Goal: Task Accomplishment & Management: Complete application form

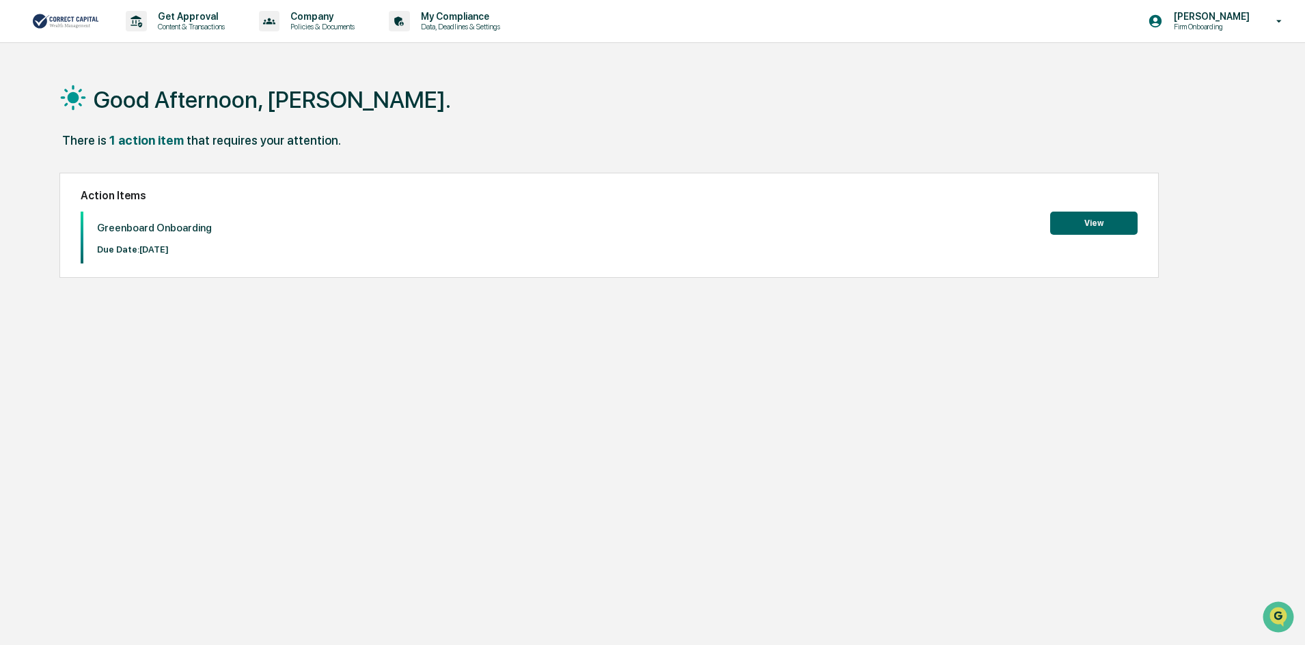
click at [1090, 223] on button "View" at bounding box center [1093, 223] width 87 height 23
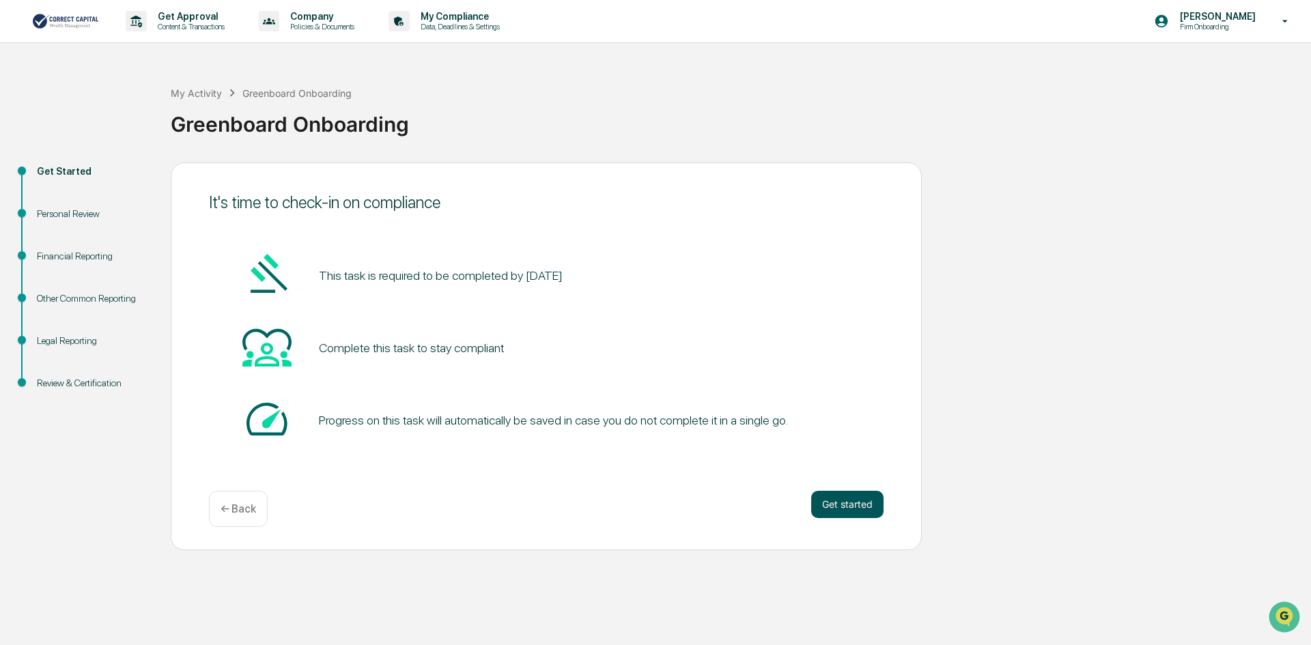
click at [836, 509] on button "Get started" at bounding box center [847, 504] width 72 height 27
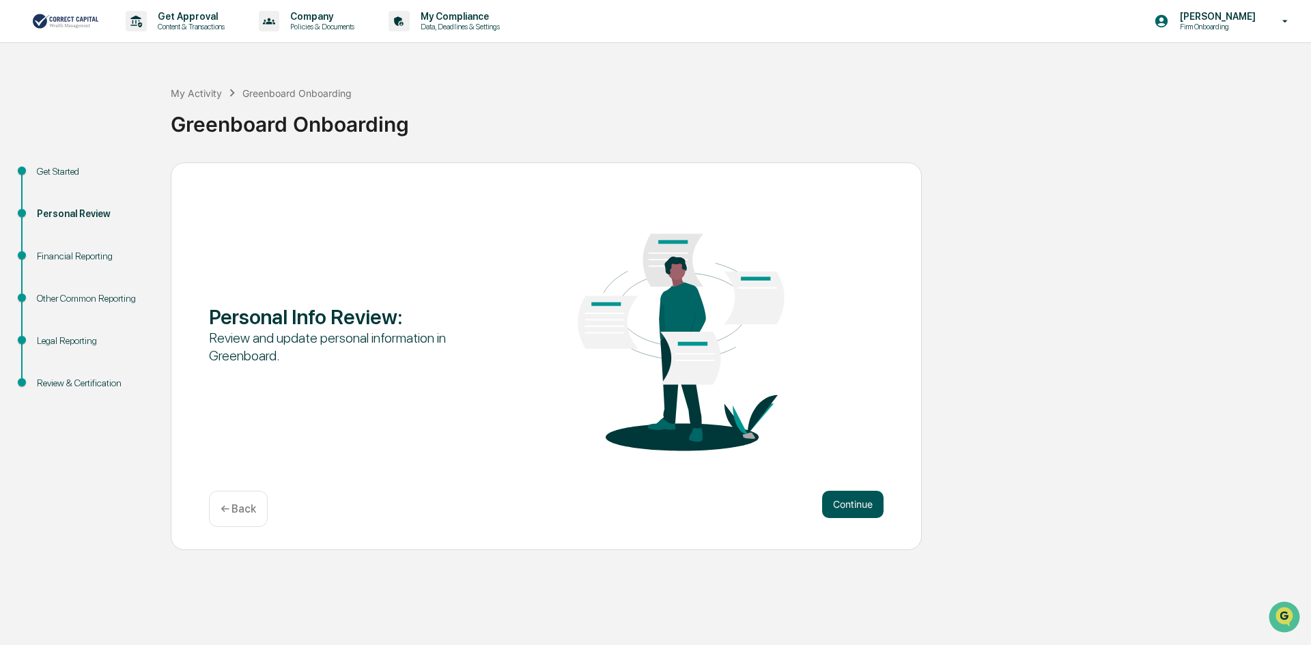
click at [851, 503] on button "Continue" at bounding box center [852, 504] width 61 height 27
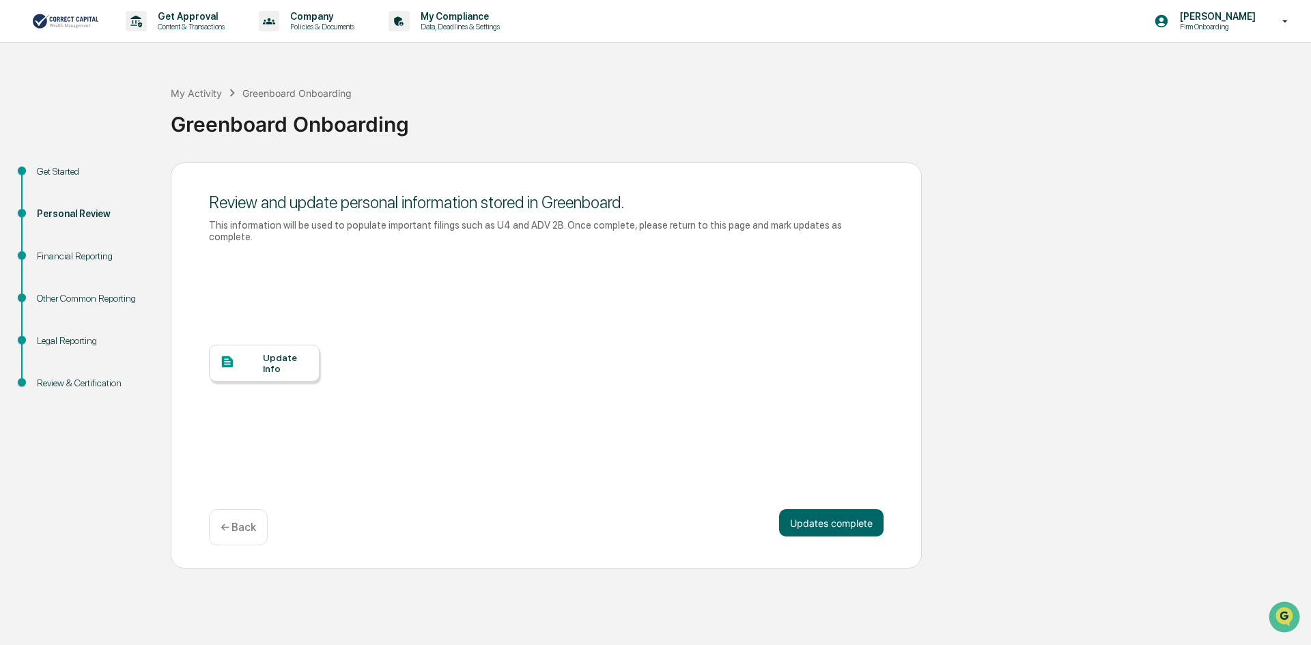
click at [265, 352] on div "Update Info" at bounding box center [286, 363] width 46 height 22
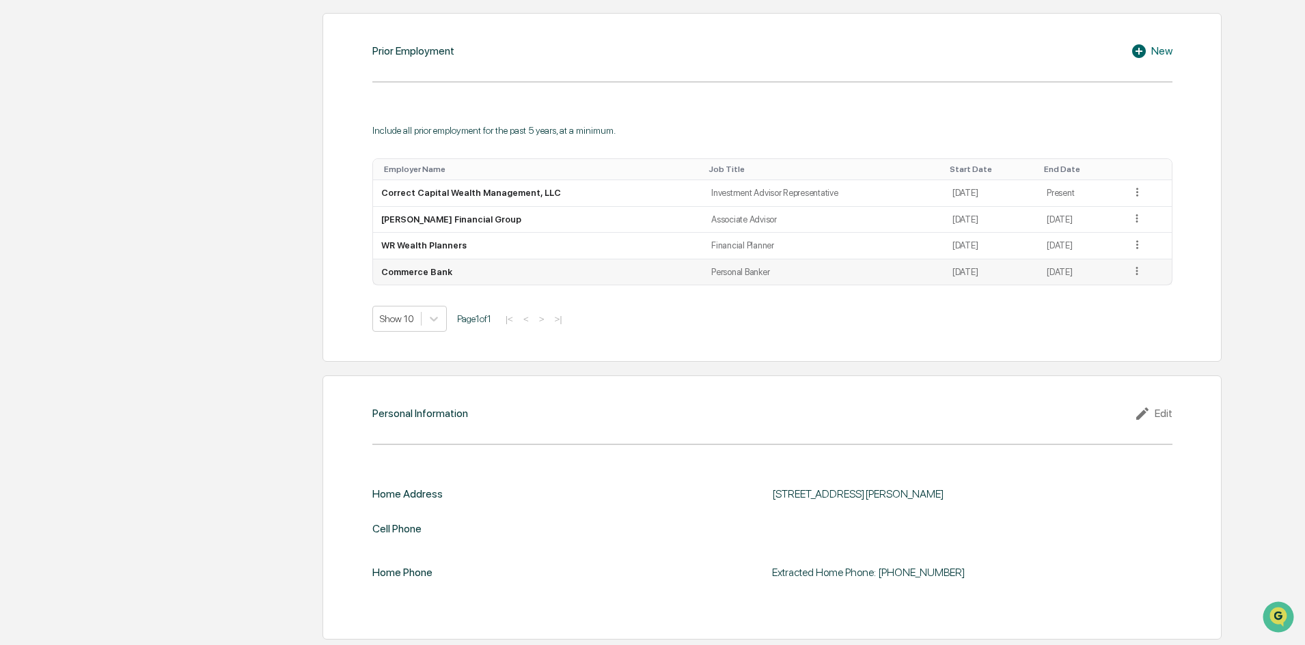
scroll to position [1033, 0]
click at [1150, 412] on icon at bounding box center [1144, 412] width 20 height 16
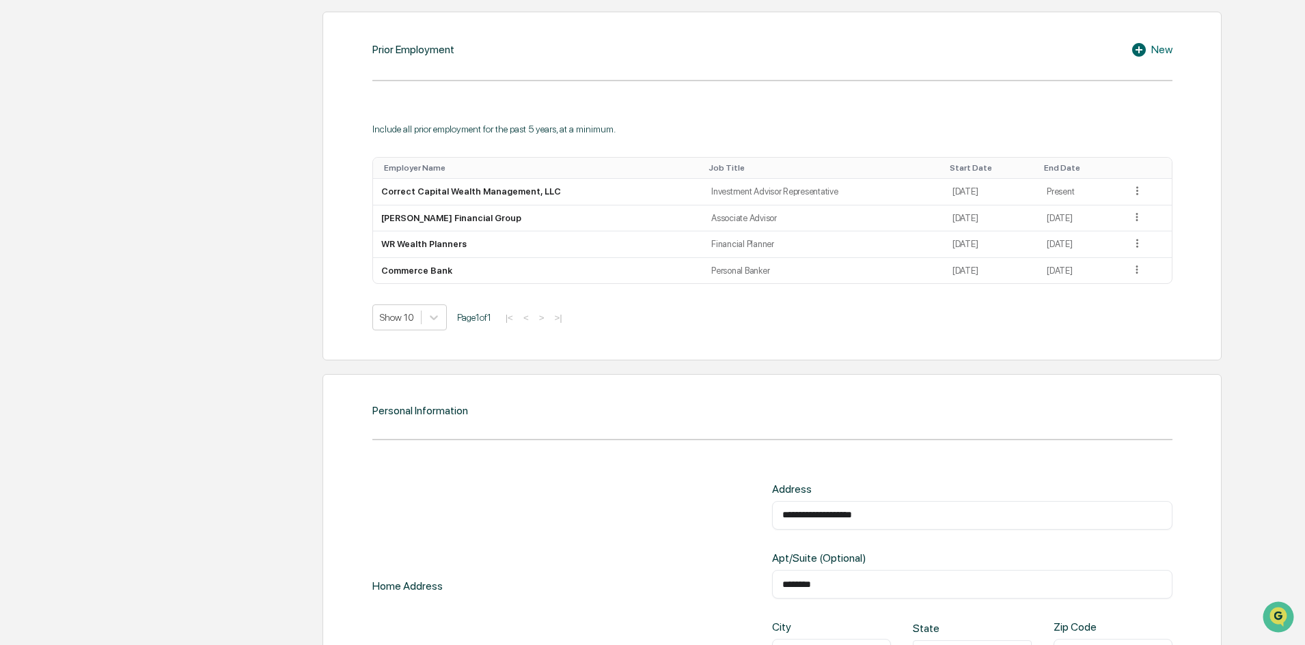
drag, startPoint x: 803, startPoint y: 518, endPoint x: 775, endPoint y: 518, distance: 28.0
click at [775, 518] on div "**********" at bounding box center [972, 515] width 400 height 29
drag, startPoint x: 891, startPoint y: 514, endPoint x: 811, endPoint y: 521, distance: 80.9
click at [811, 521] on input "**********" at bounding box center [972, 516] width 380 height 14
type input "**********"
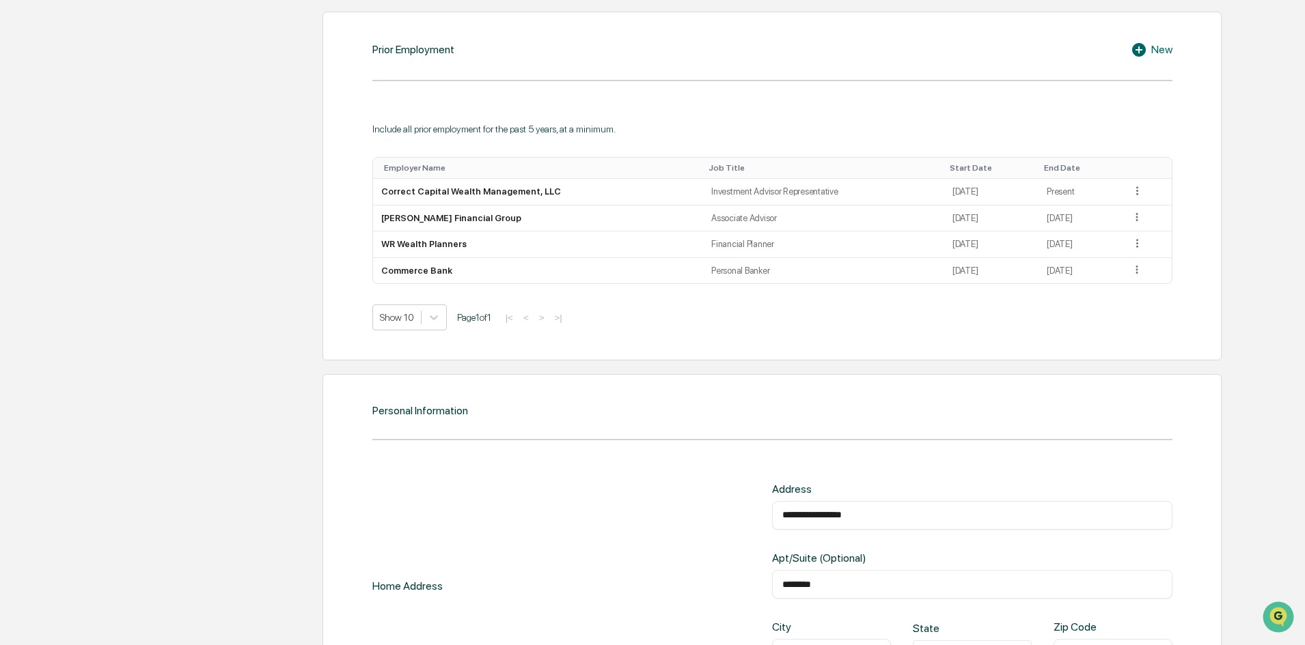
scroll to position [1264, 0]
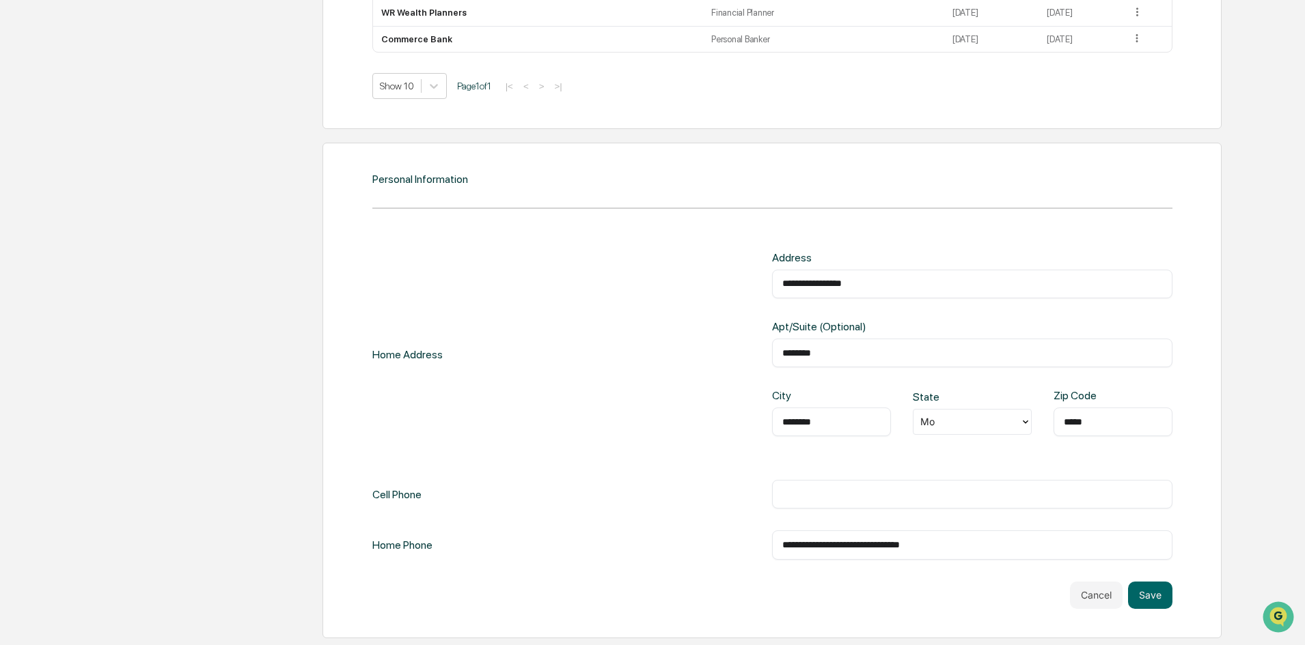
click at [848, 462] on div "**********" at bounding box center [772, 405] width 800 height 309
click at [823, 496] on input "text" at bounding box center [972, 495] width 380 height 14
type input "**********"
click at [899, 585] on div "Cancel Save" at bounding box center [772, 595] width 800 height 27
drag, startPoint x: 974, startPoint y: 545, endPoint x: 768, endPoint y: 542, distance: 206.3
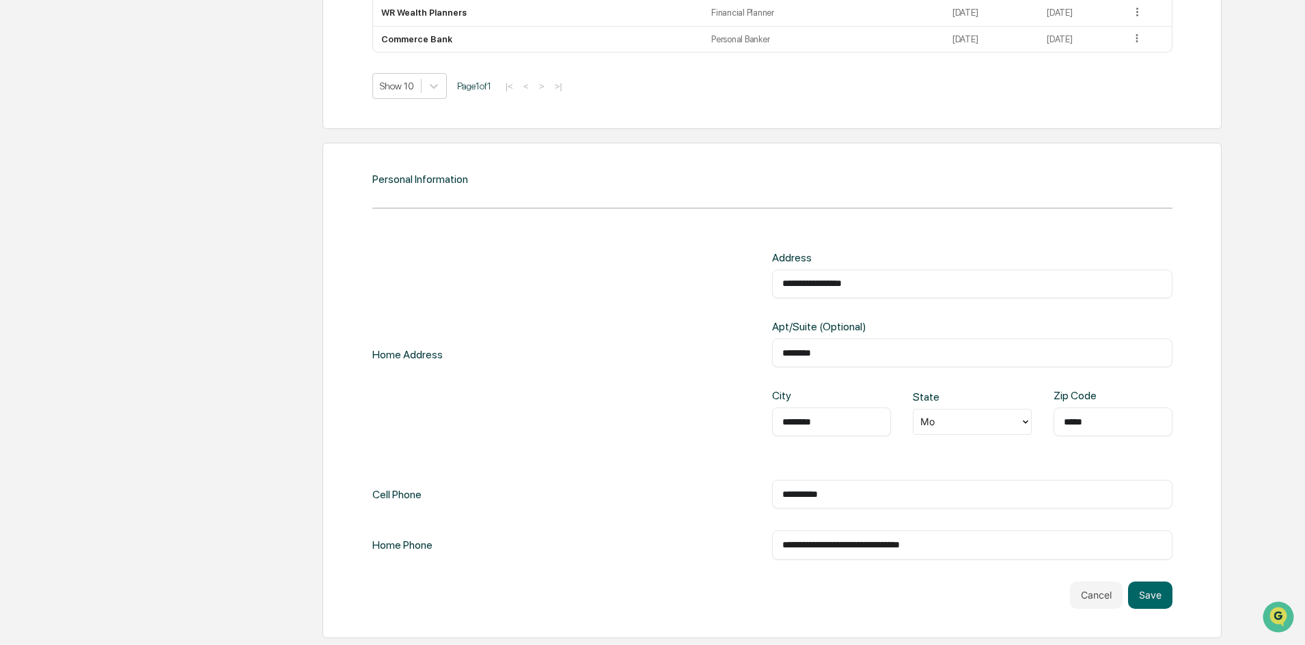
click at [775, 540] on div "**********" at bounding box center [972, 545] width 400 height 29
click at [814, 578] on div "**********" at bounding box center [772, 430] width 800 height 358
drag, startPoint x: 842, startPoint y: 499, endPoint x: 776, endPoint y: 497, distance: 66.3
click at [781, 497] on div "**********" at bounding box center [972, 494] width 400 height 29
click at [887, 594] on div "Cancel Save" at bounding box center [772, 595] width 800 height 27
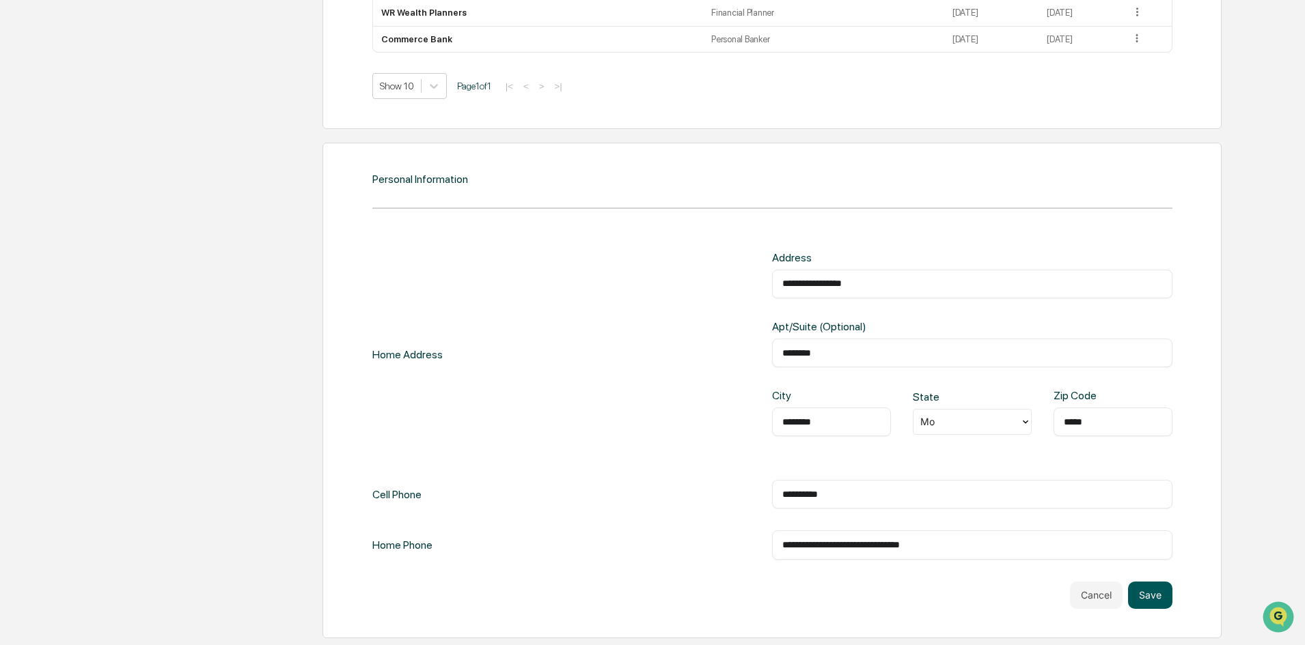
click at [1162, 596] on button "Save" at bounding box center [1150, 595] width 44 height 27
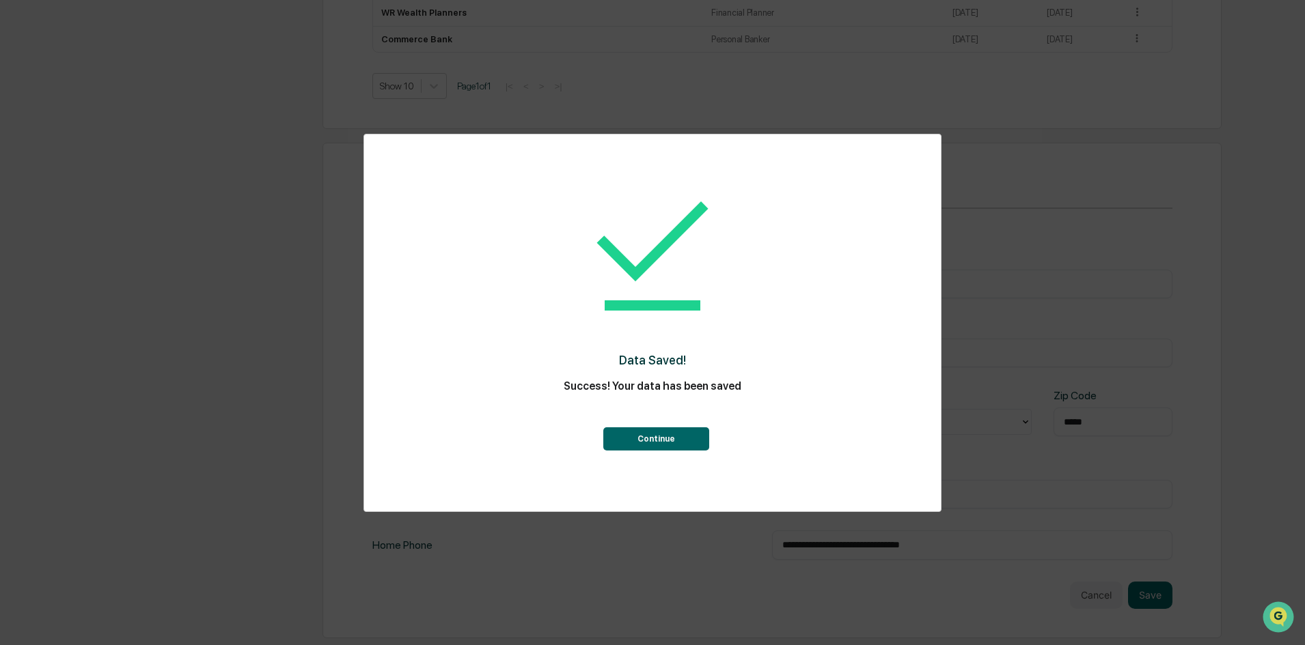
click at [650, 443] on button "Continue" at bounding box center [656, 439] width 106 height 23
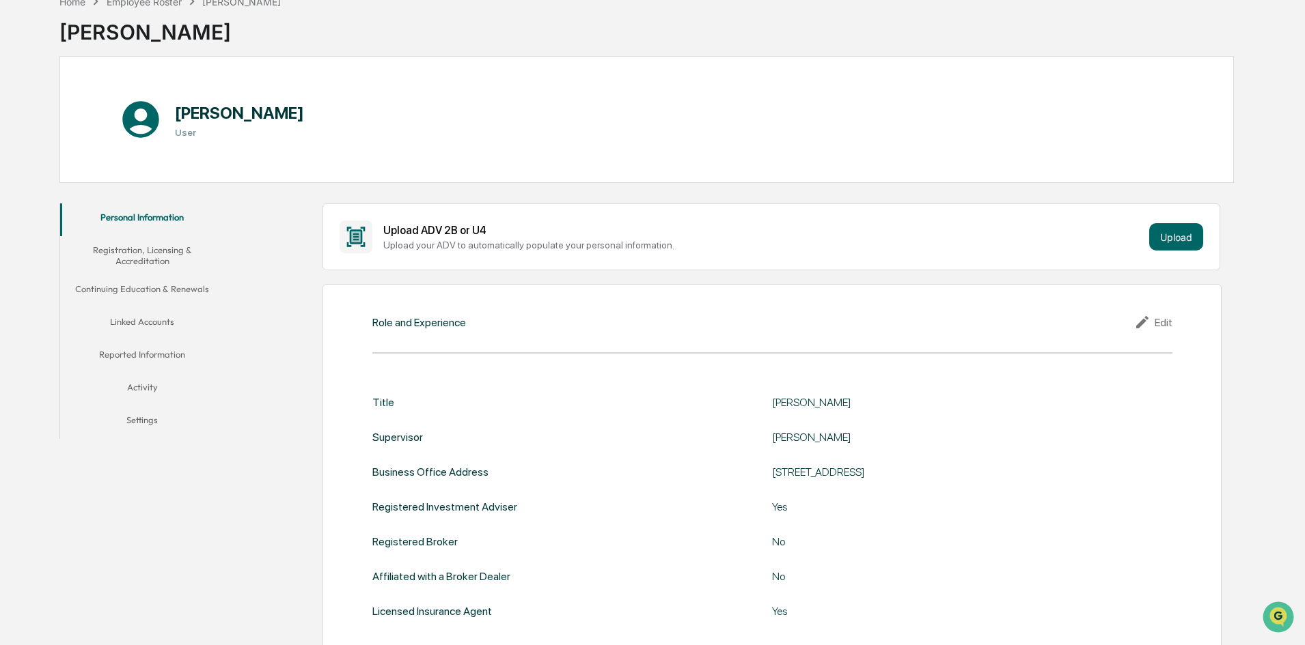
scroll to position [0, 0]
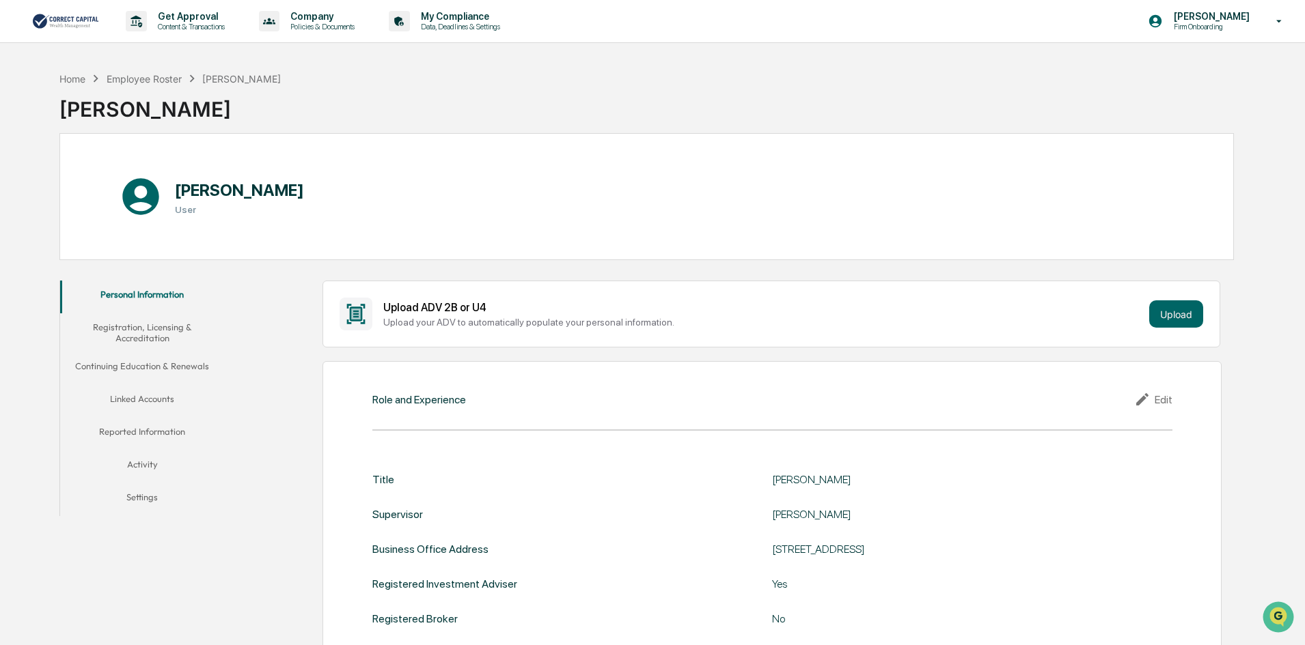
click at [154, 337] on button "Registration, Licensing & Accreditation" at bounding box center [142, 332] width 164 height 39
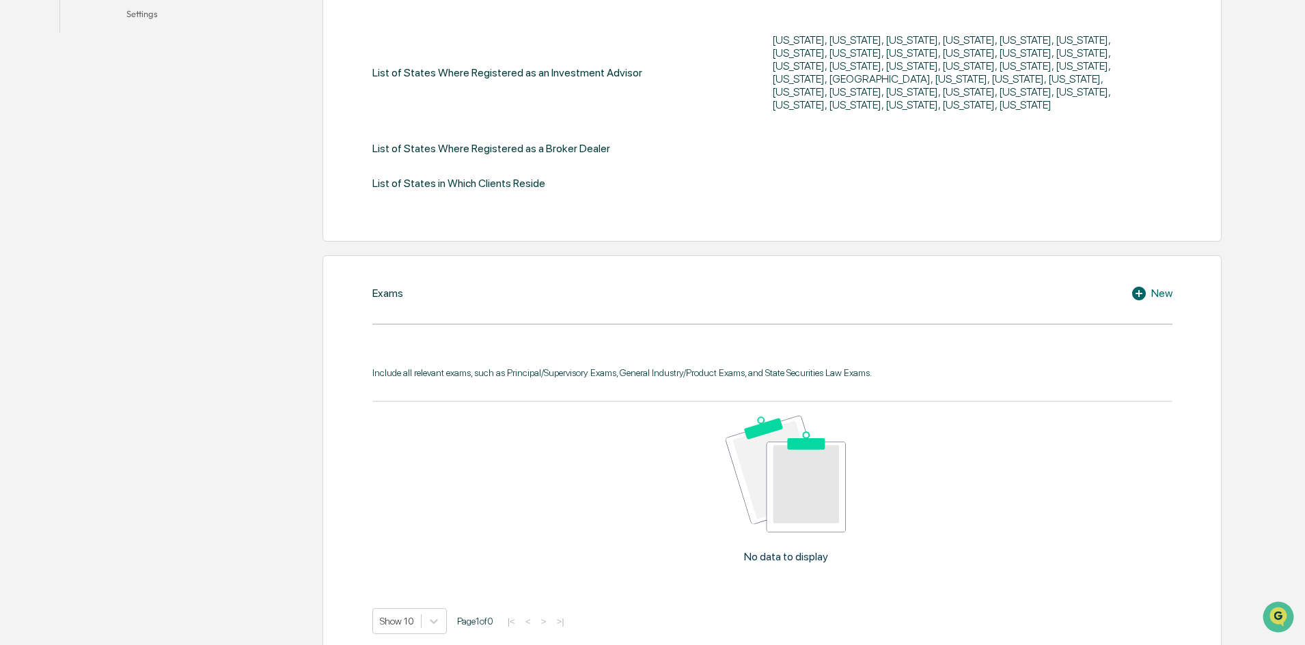
scroll to position [620, 0]
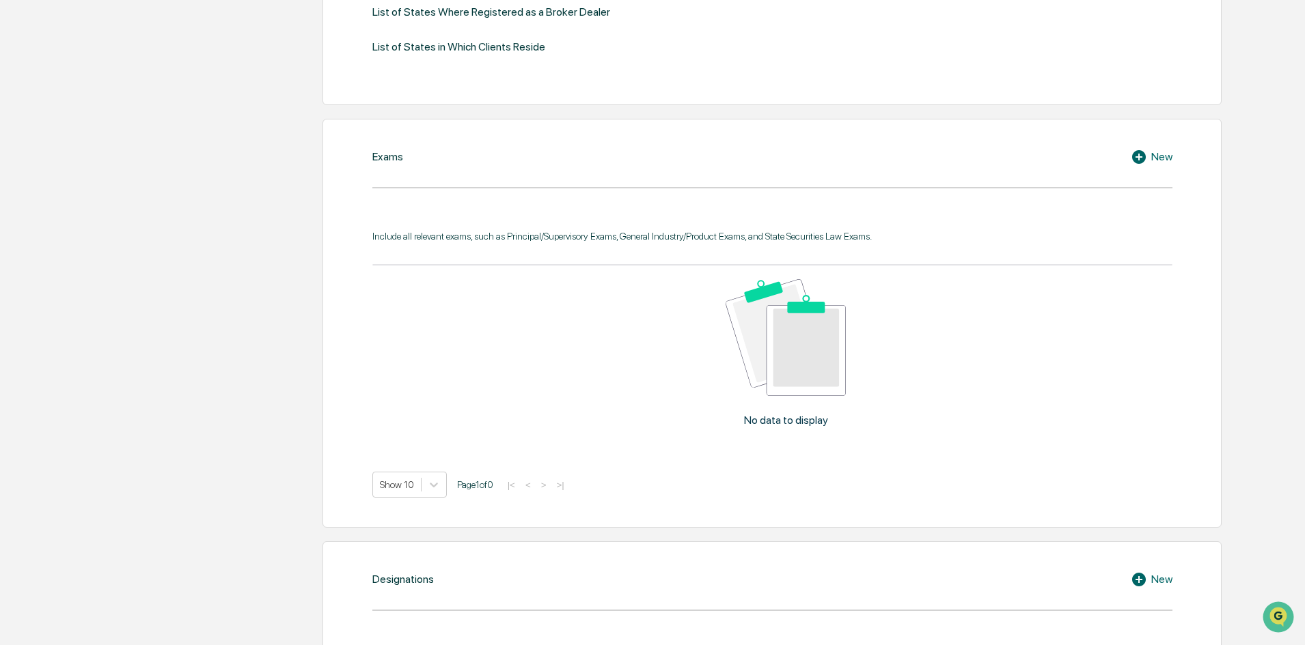
click at [1140, 161] on icon at bounding box center [1139, 157] width 14 height 14
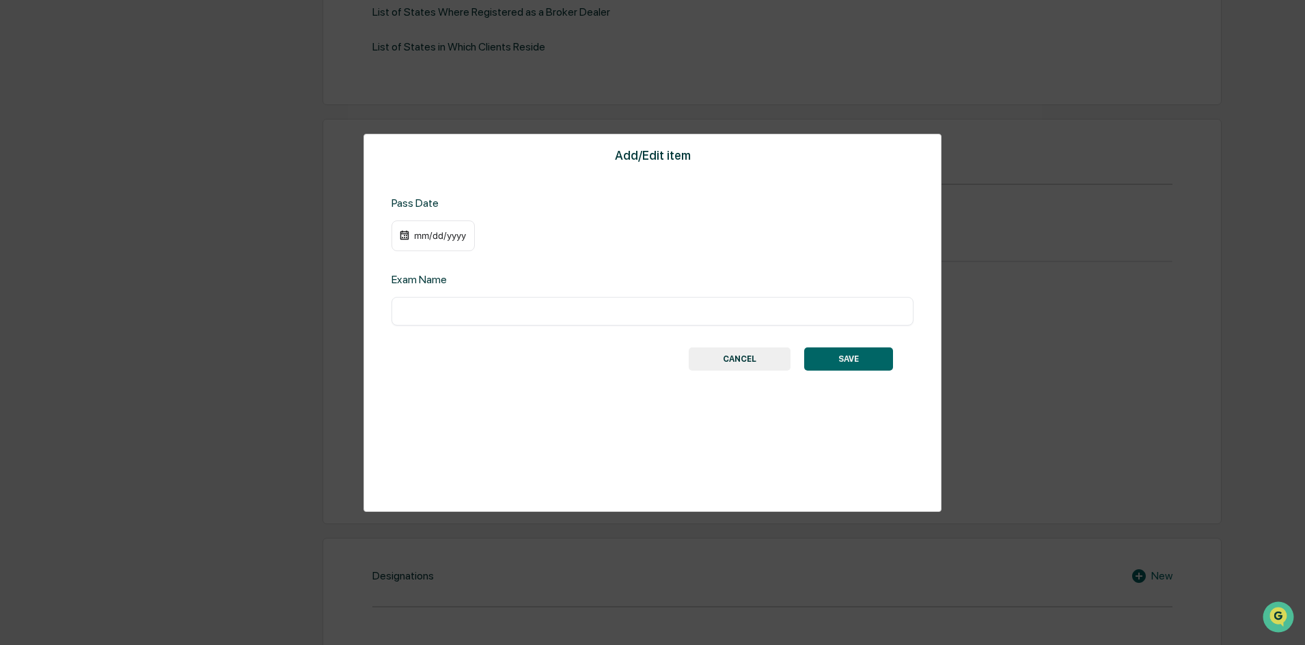
click at [733, 363] on button "CANCEL" at bounding box center [739, 359] width 102 height 23
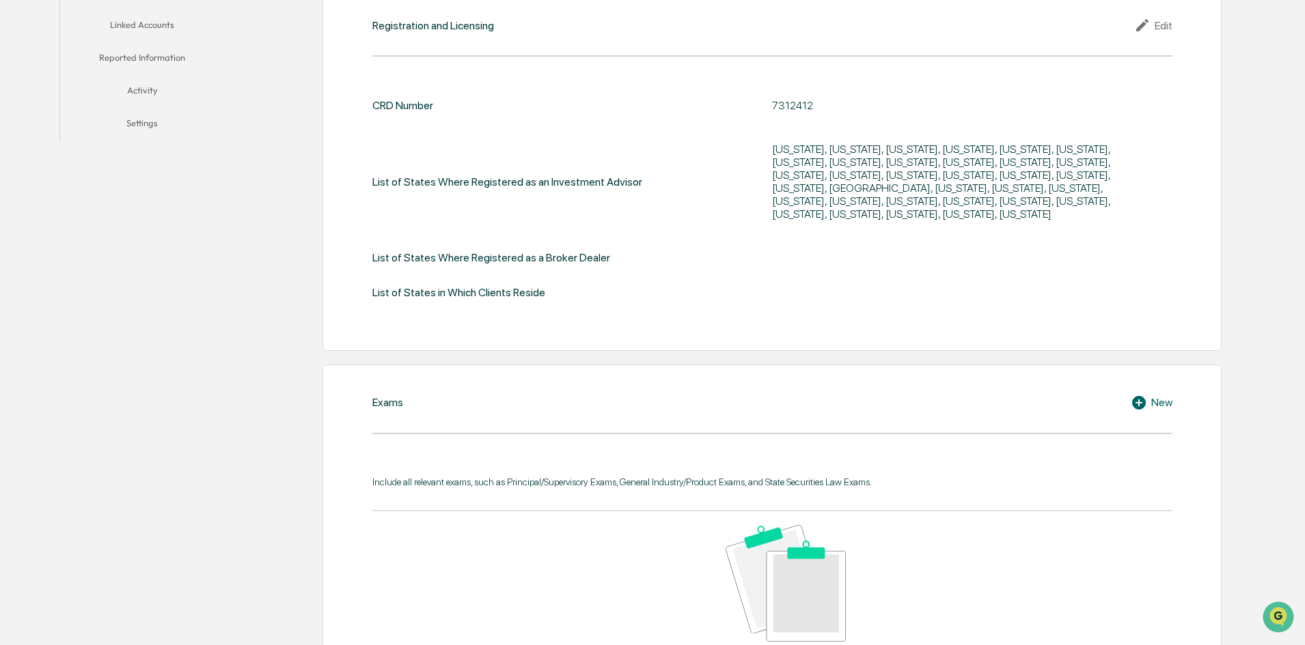
scroll to position [0, 0]
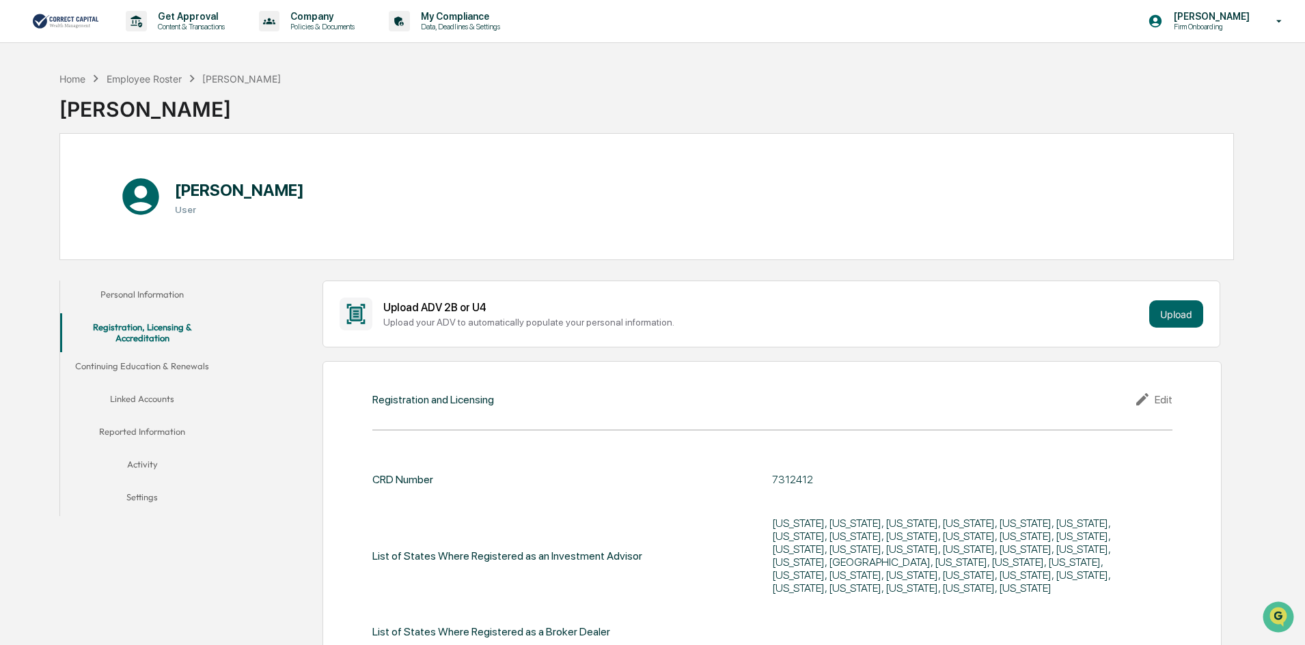
click at [133, 363] on button "Continuing Education & Renewals" at bounding box center [142, 368] width 164 height 33
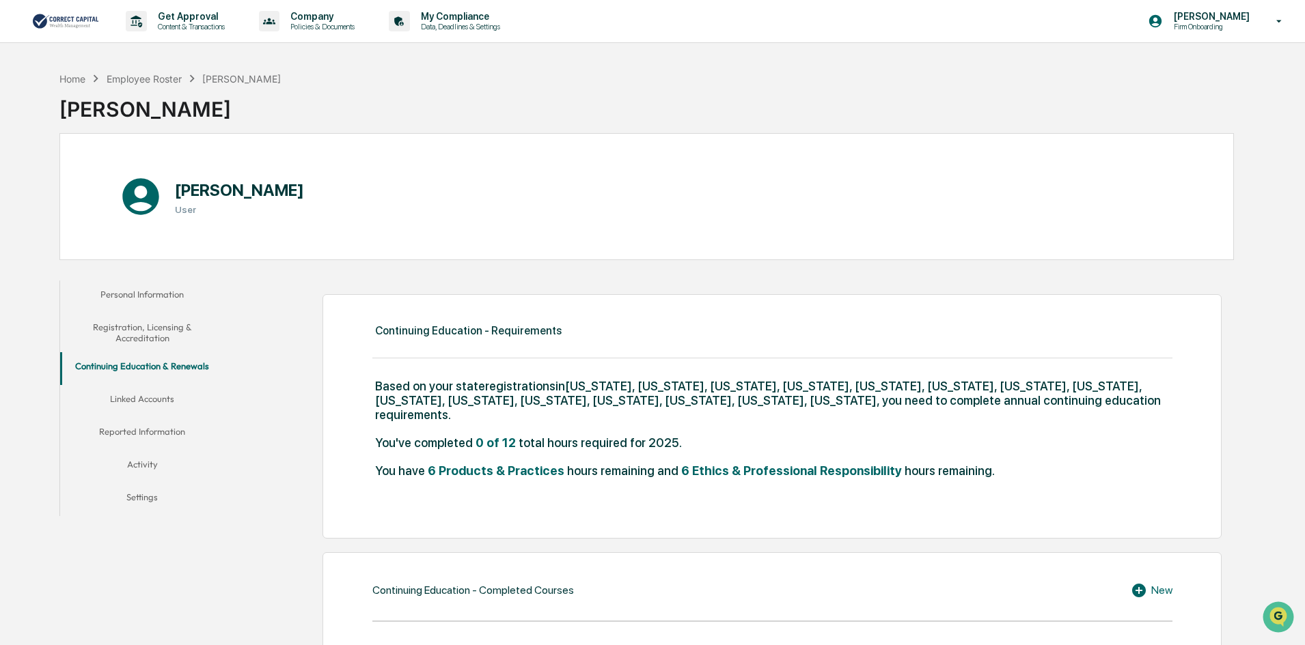
click at [141, 380] on button "Continuing Education & Renewals" at bounding box center [142, 368] width 164 height 33
click at [145, 395] on button "Linked Accounts" at bounding box center [142, 401] width 164 height 33
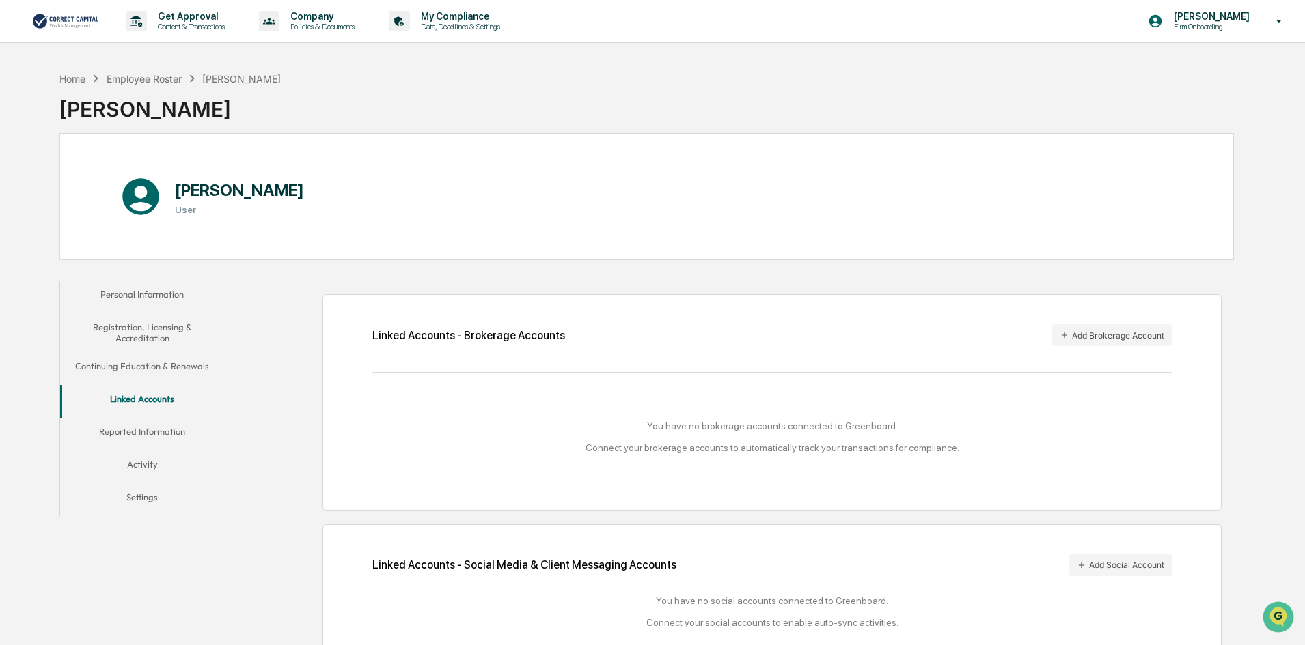
scroll to position [65, 0]
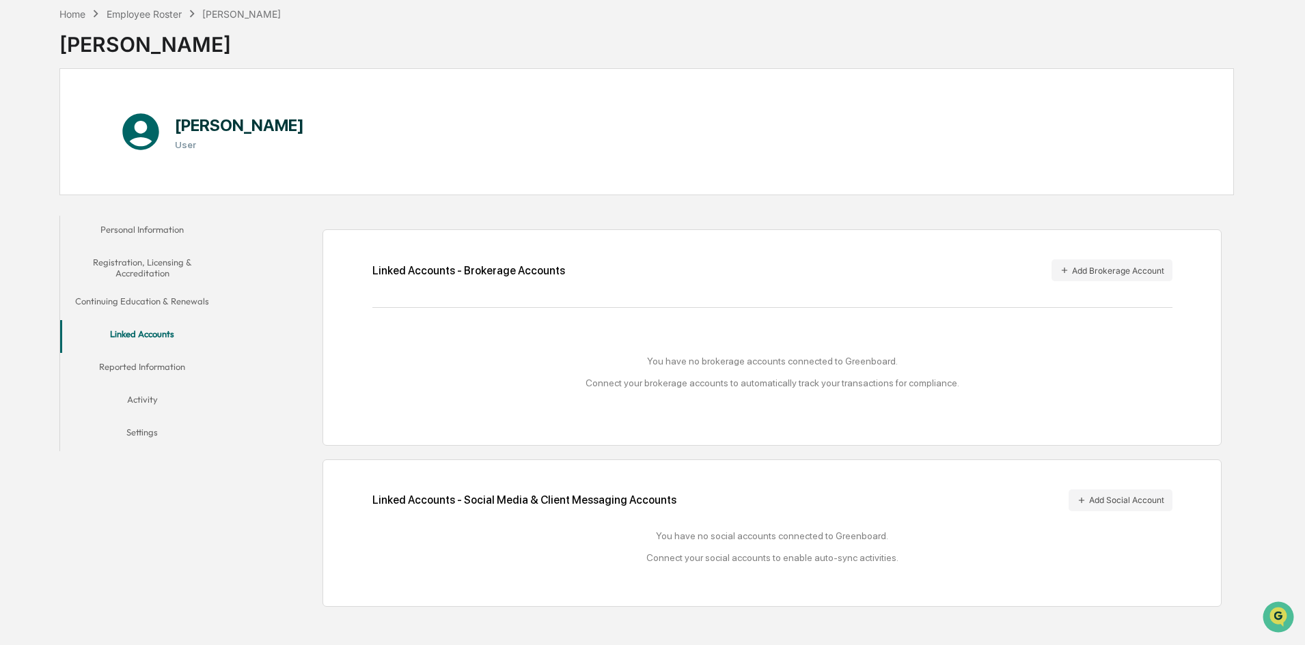
click at [137, 366] on button "Reported Information" at bounding box center [142, 369] width 164 height 33
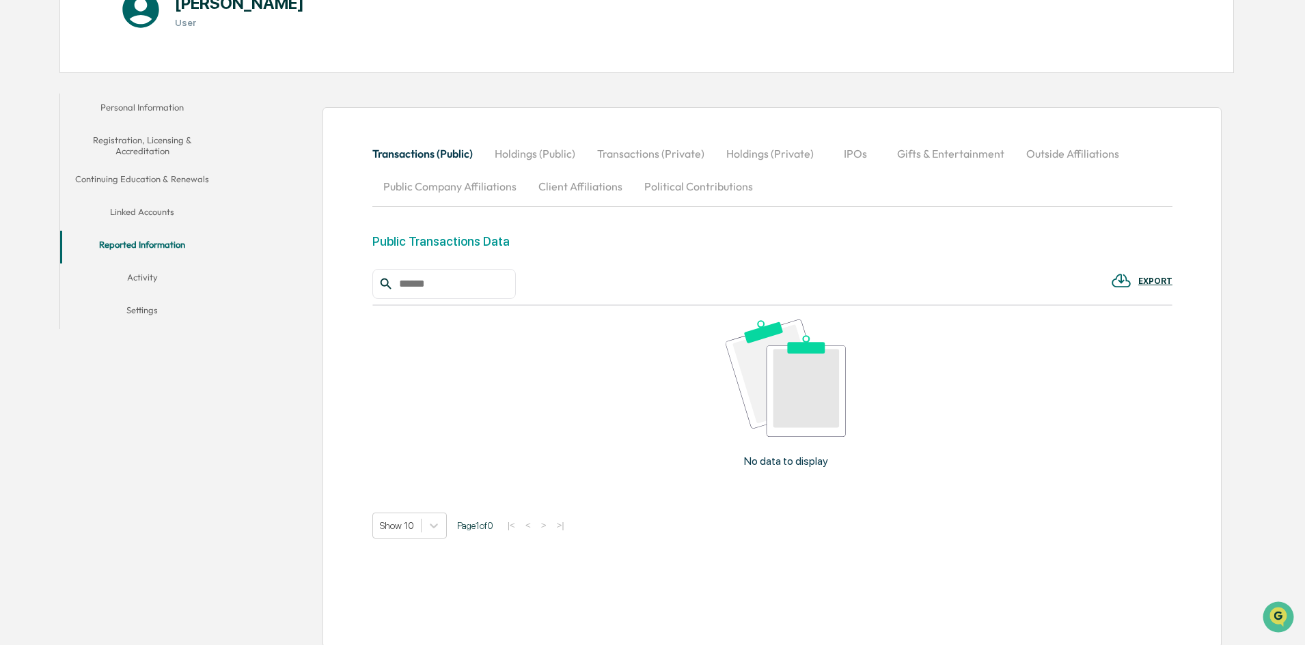
scroll to position [197, 0]
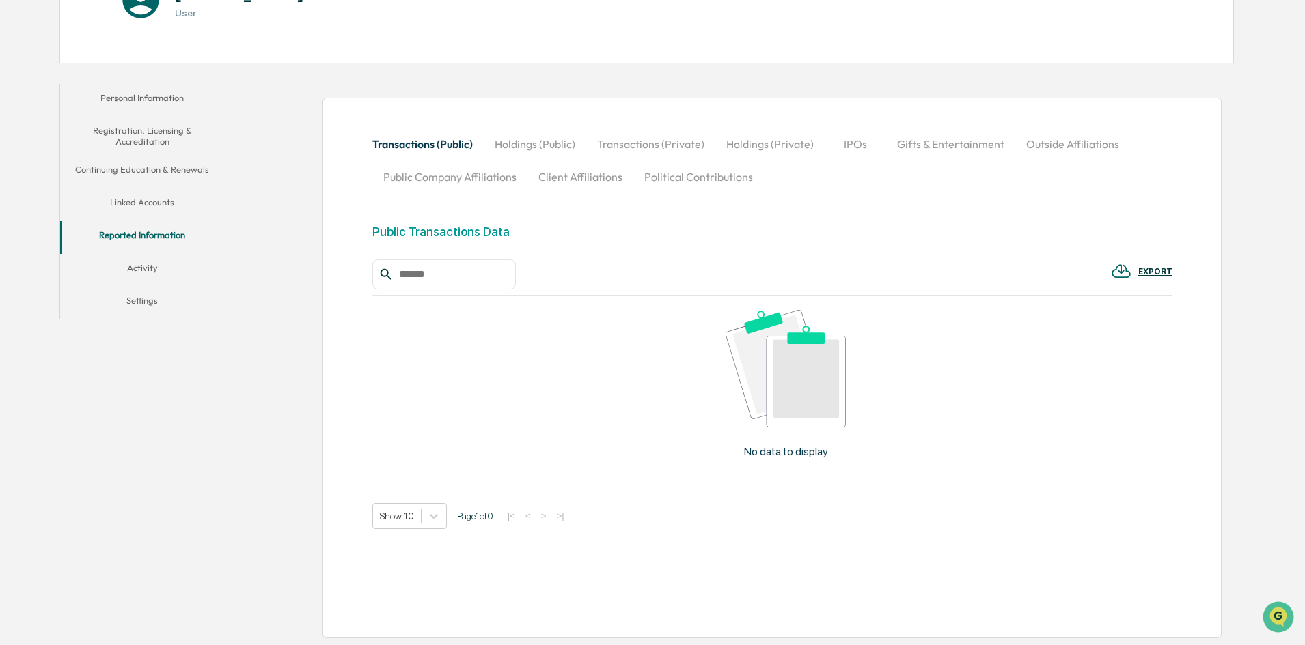
click at [142, 268] on button "Activity" at bounding box center [142, 270] width 164 height 33
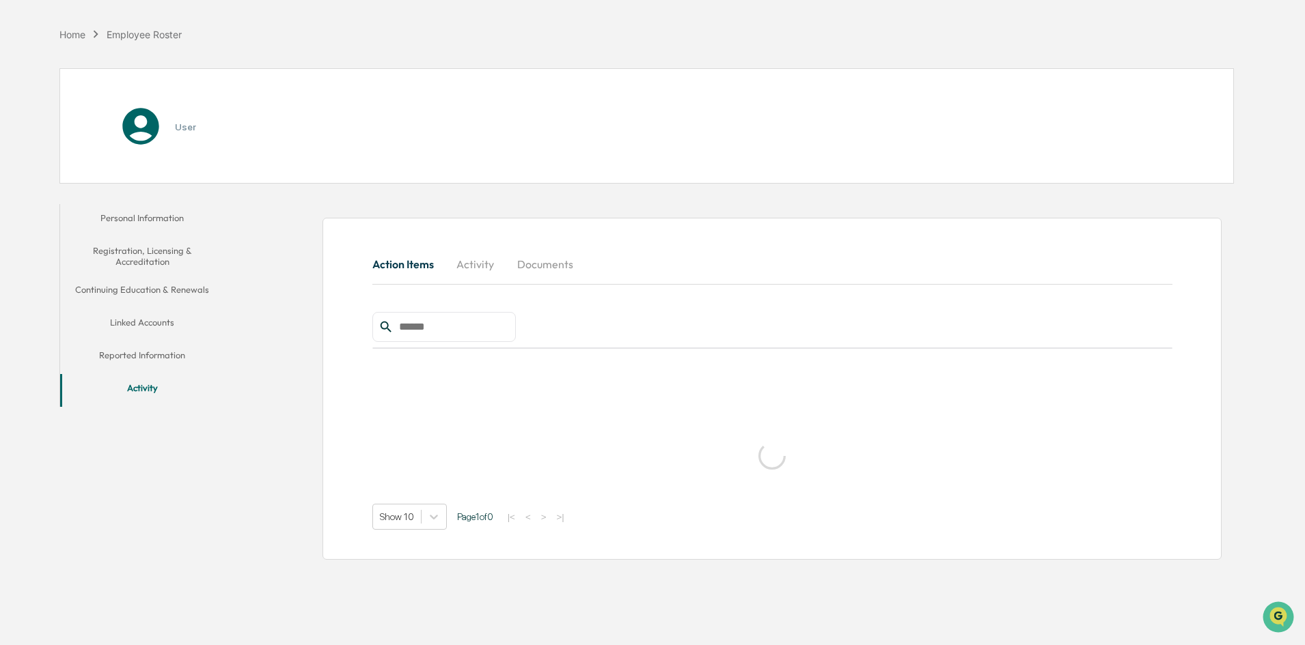
scroll to position [65, 0]
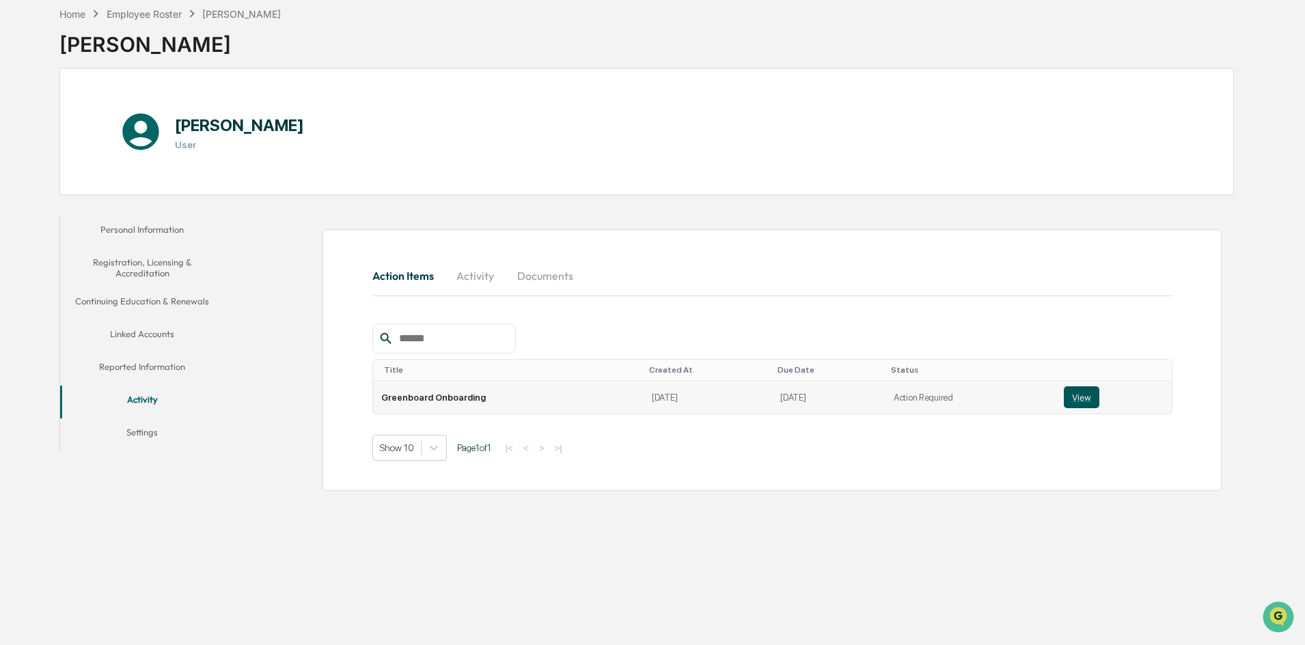
click at [1078, 401] on button "View" at bounding box center [1081, 398] width 36 height 22
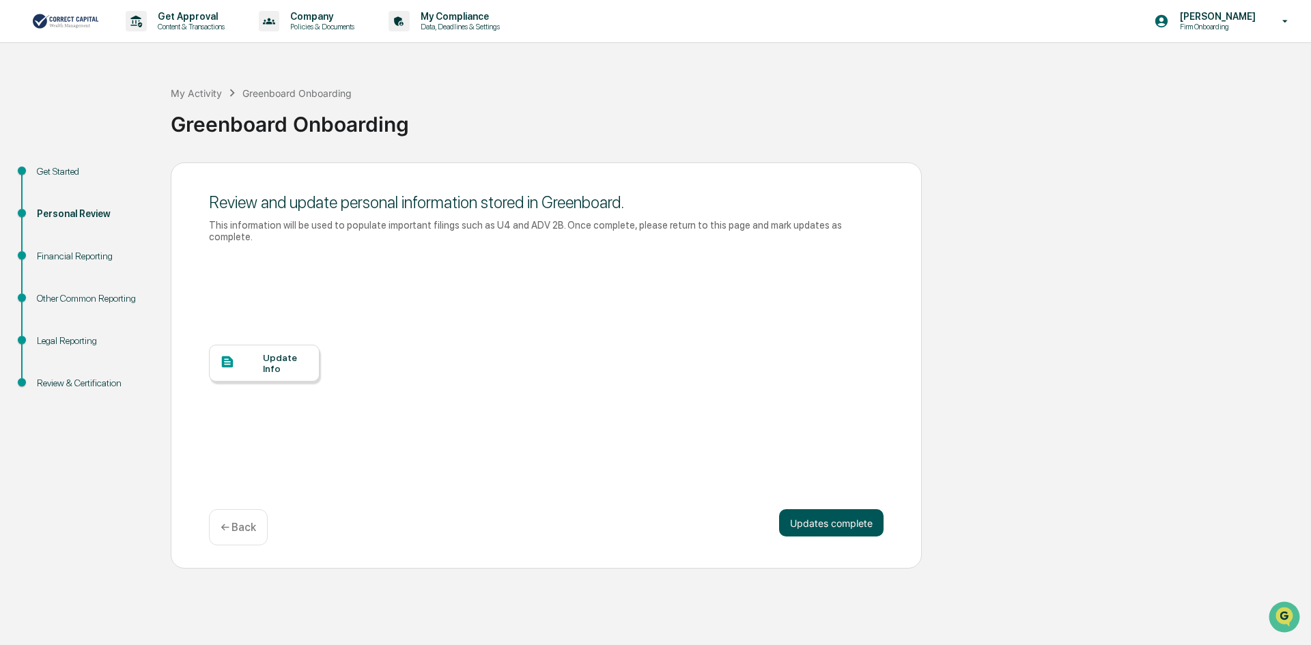
click at [841, 513] on button "Updates complete" at bounding box center [831, 523] width 104 height 27
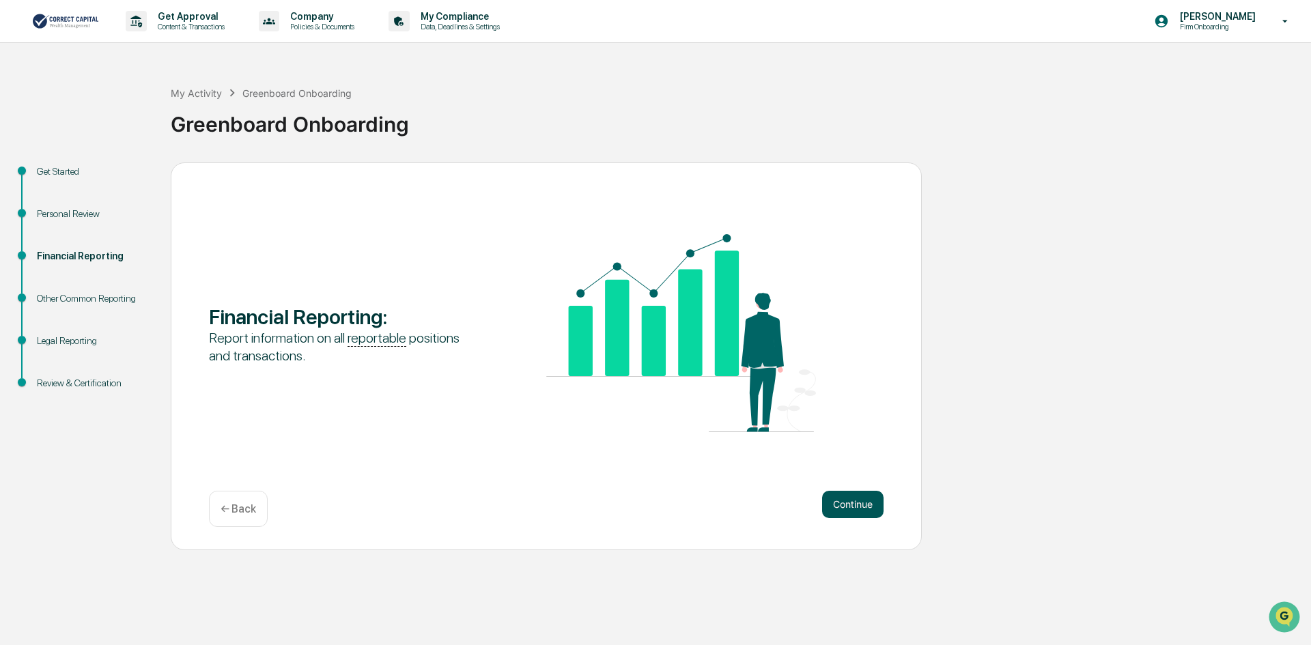
click at [850, 506] on button "Continue" at bounding box center [852, 504] width 61 height 27
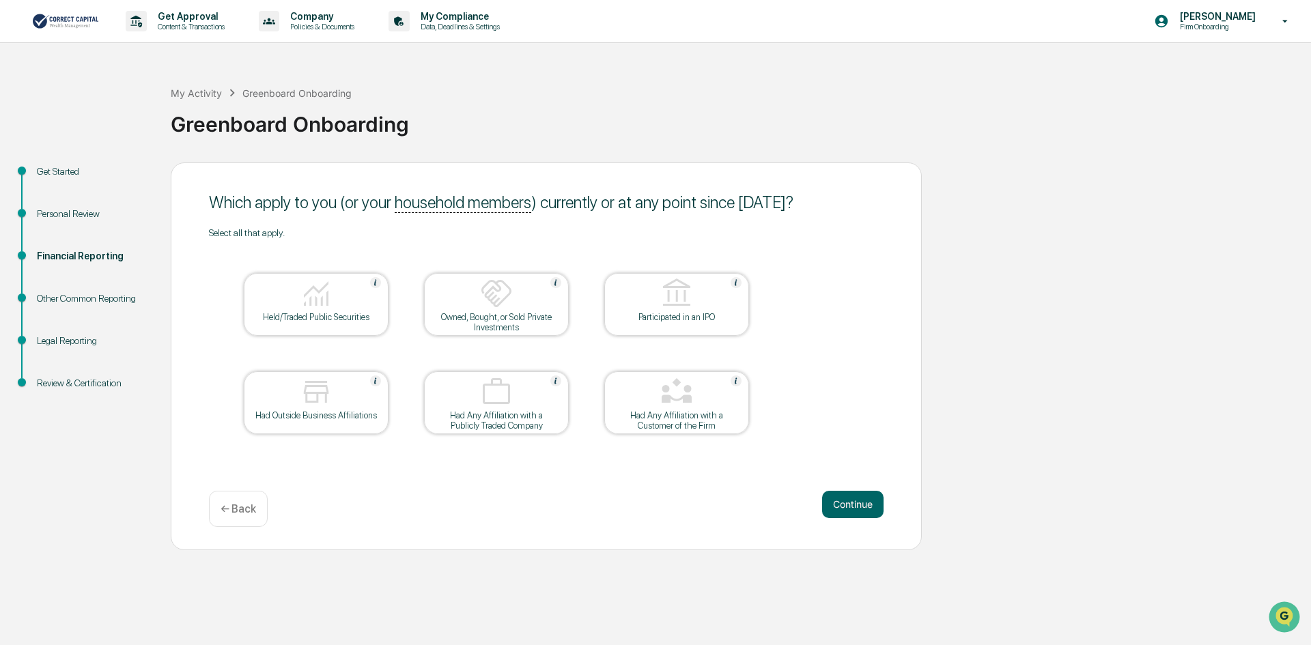
click at [320, 320] on div "Held/Traded Public Securities" at bounding box center [316, 317] width 123 height 10
click at [475, 322] on div "Owned, Bought, or Sold Private Investments" at bounding box center [496, 322] width 123 height 20
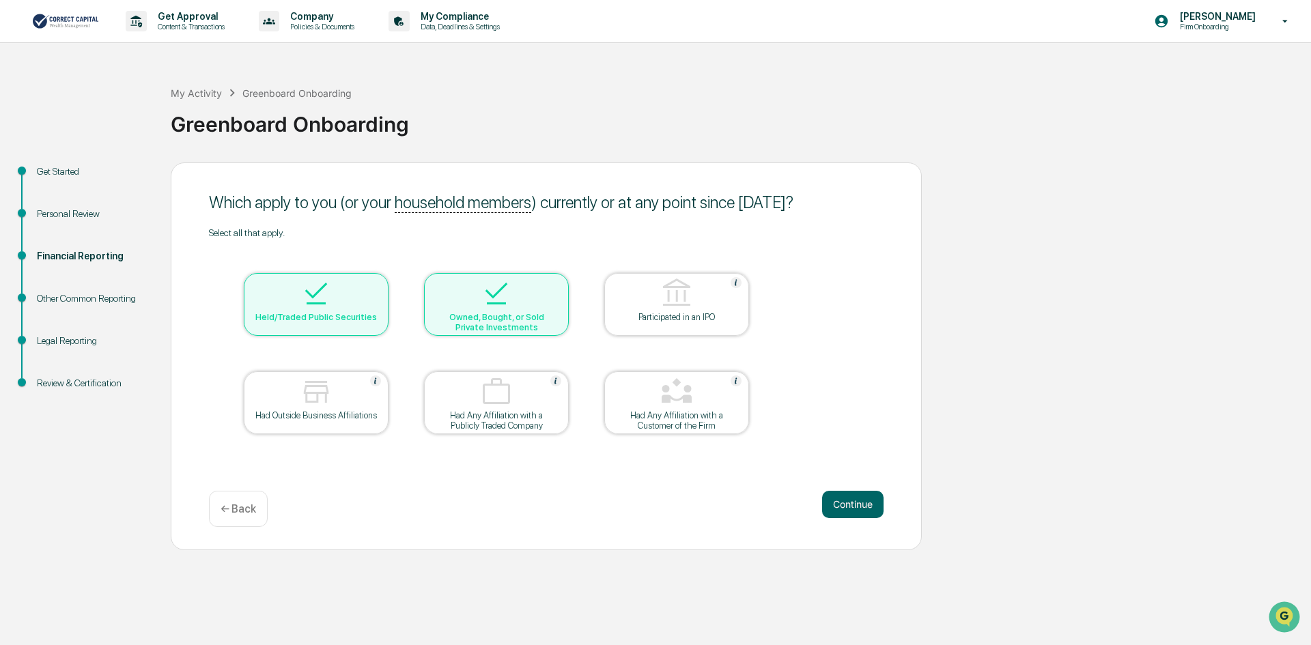
click at [475, 325] on div "Owned, Bought, or Sold Private Investments" at bounding box center [496, 322] width 123 height 20
click at [850, 507] on button "Continue" at bounding box center [852, 504] width 61 height 27
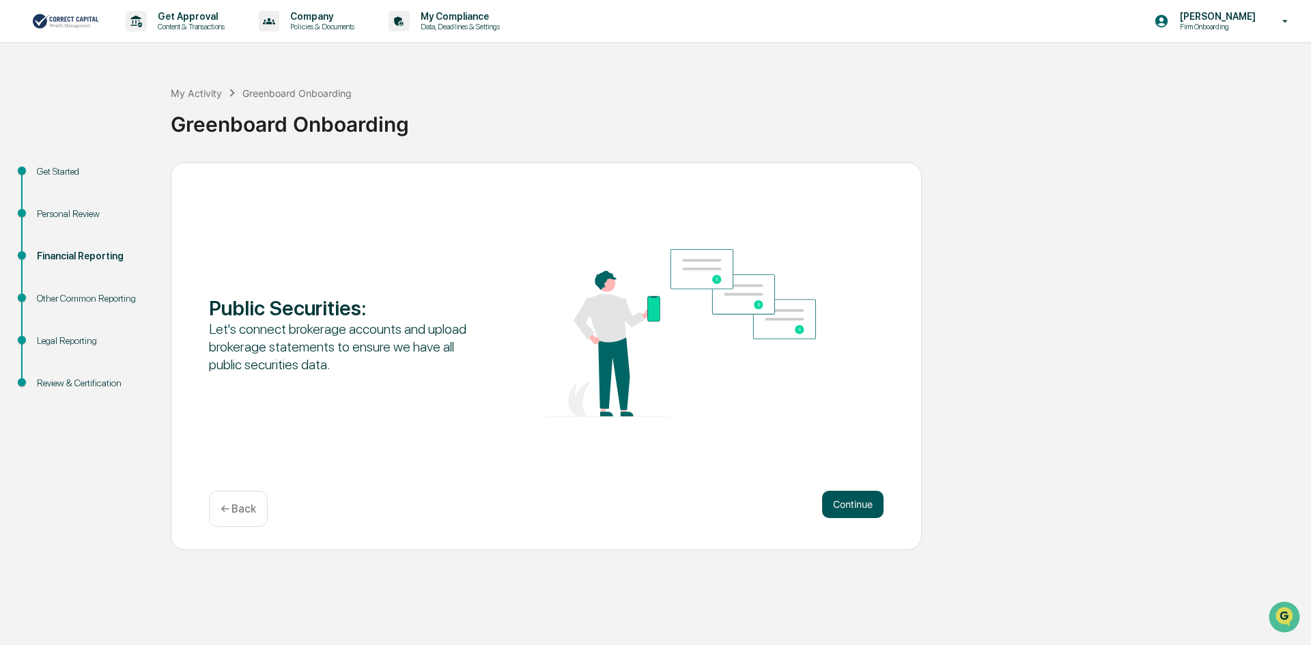
click at [850, 506] on button "Continue" at bounding box center [852, 504] width 61 height 27
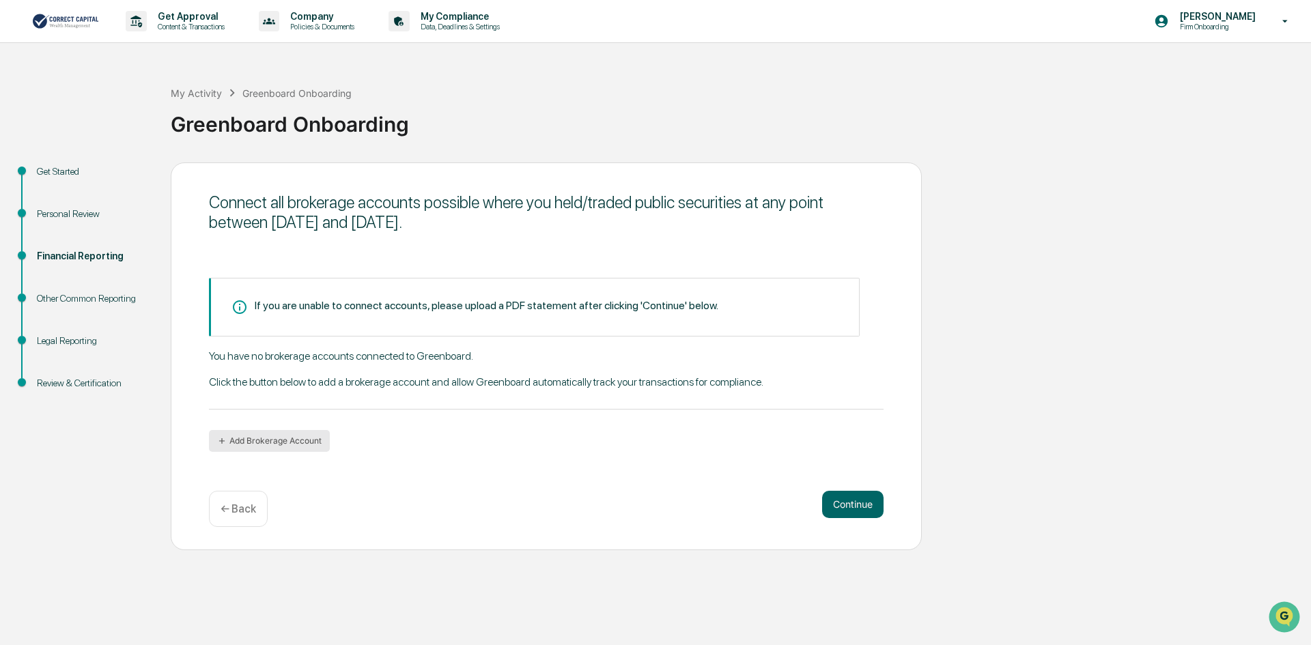
click at [250, 441] on button "Add Brokerage Account" at bounding box center [269, 441] width 121 height 22
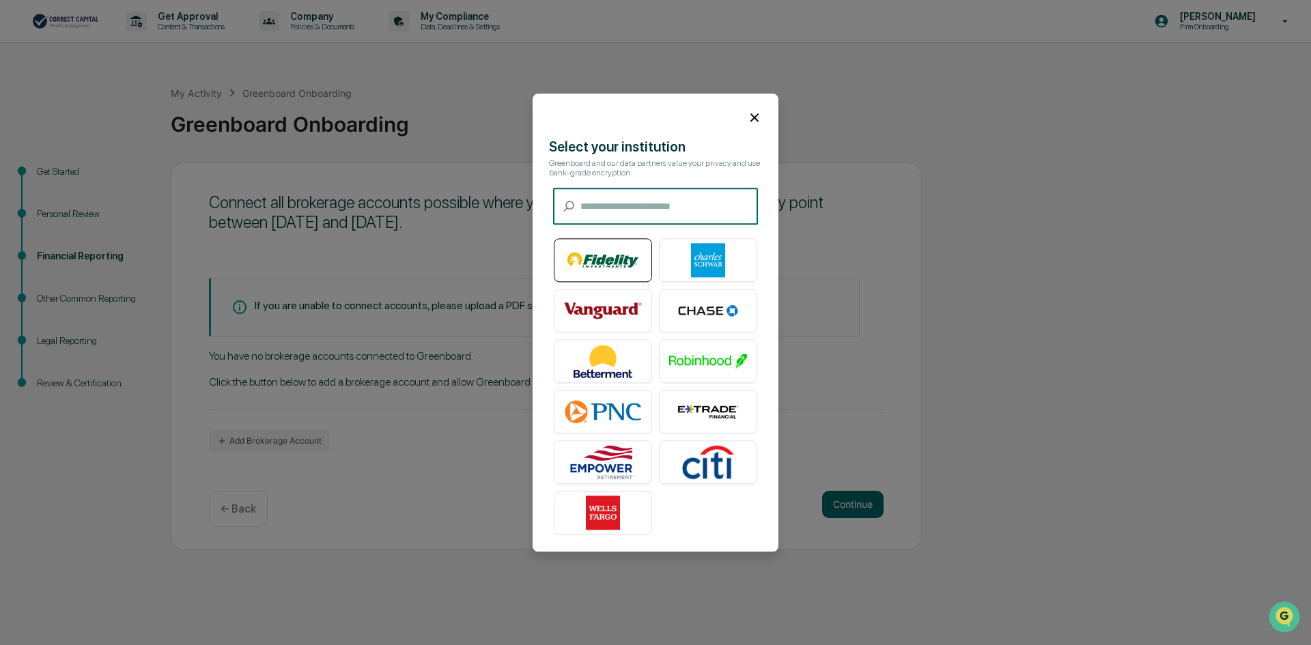
click at [606, 266] on img at bounding box center [603, 260] width 78 height 34
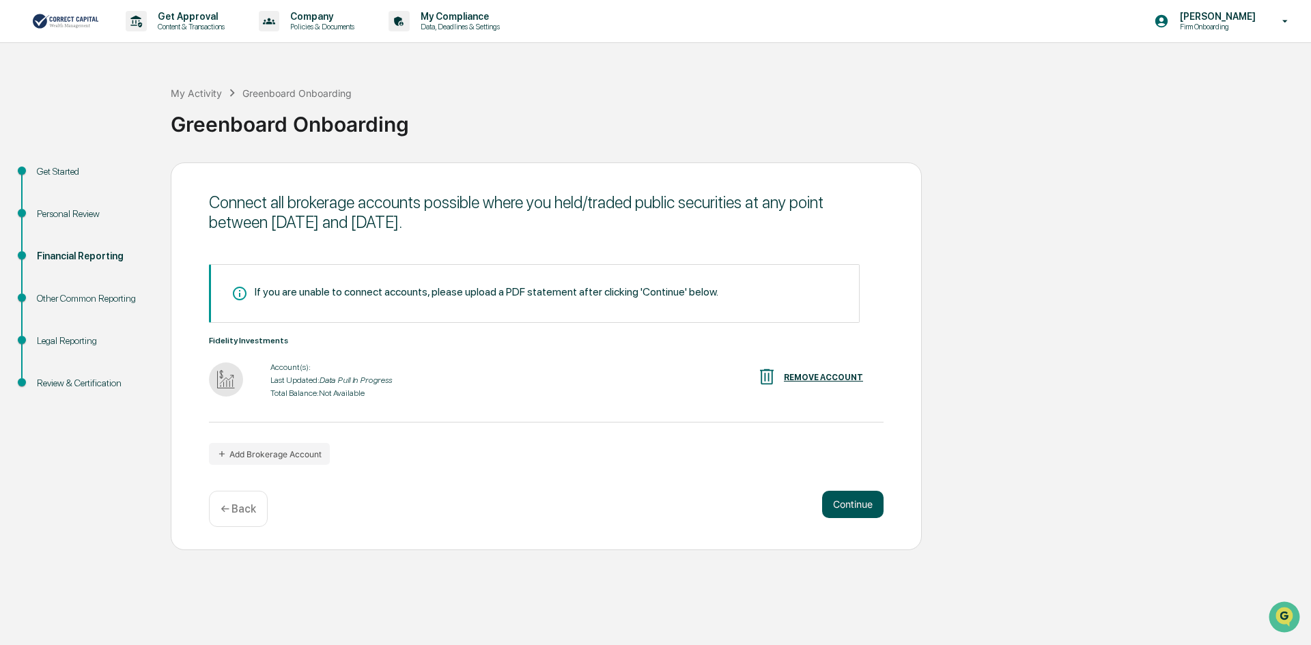
click at [844, 501] on button "Continue" at bounding box center [852, 504] width 61 height 27
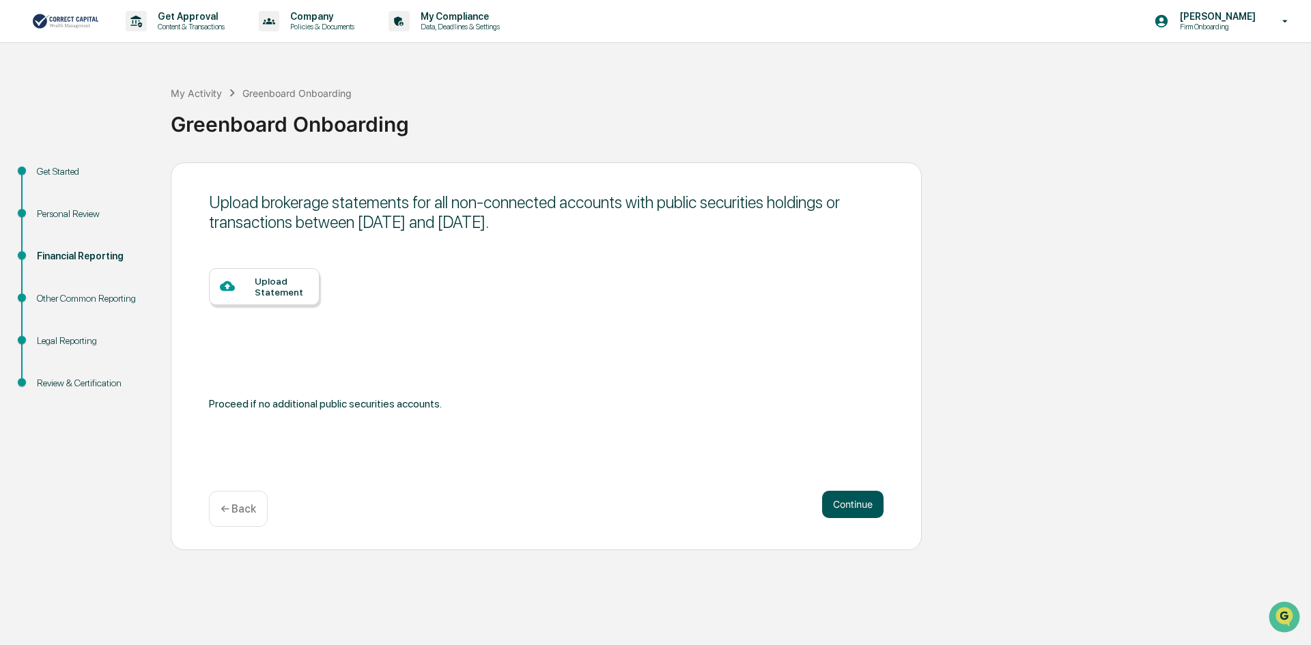
click at [874, 500] on button "Continue" at bounding box center [852, 504] width 61 height 27
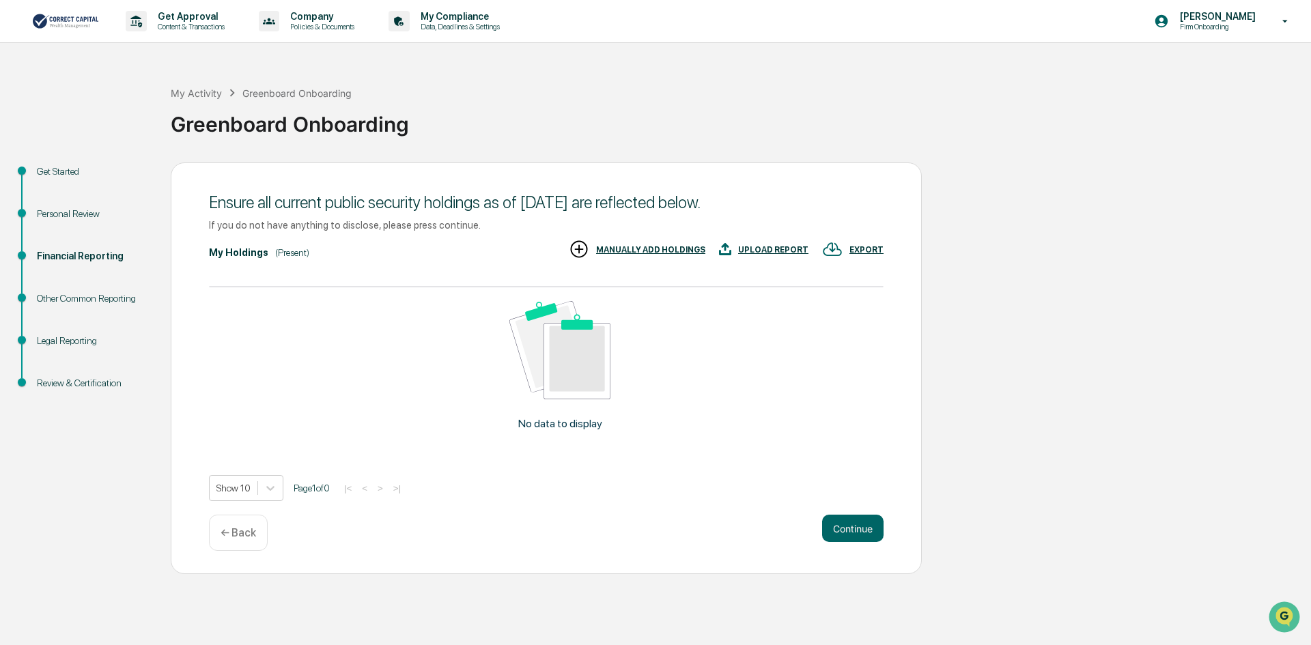
click at [238, 530] on p "← Back" at bounding box center [239, 533] width 36 height 13
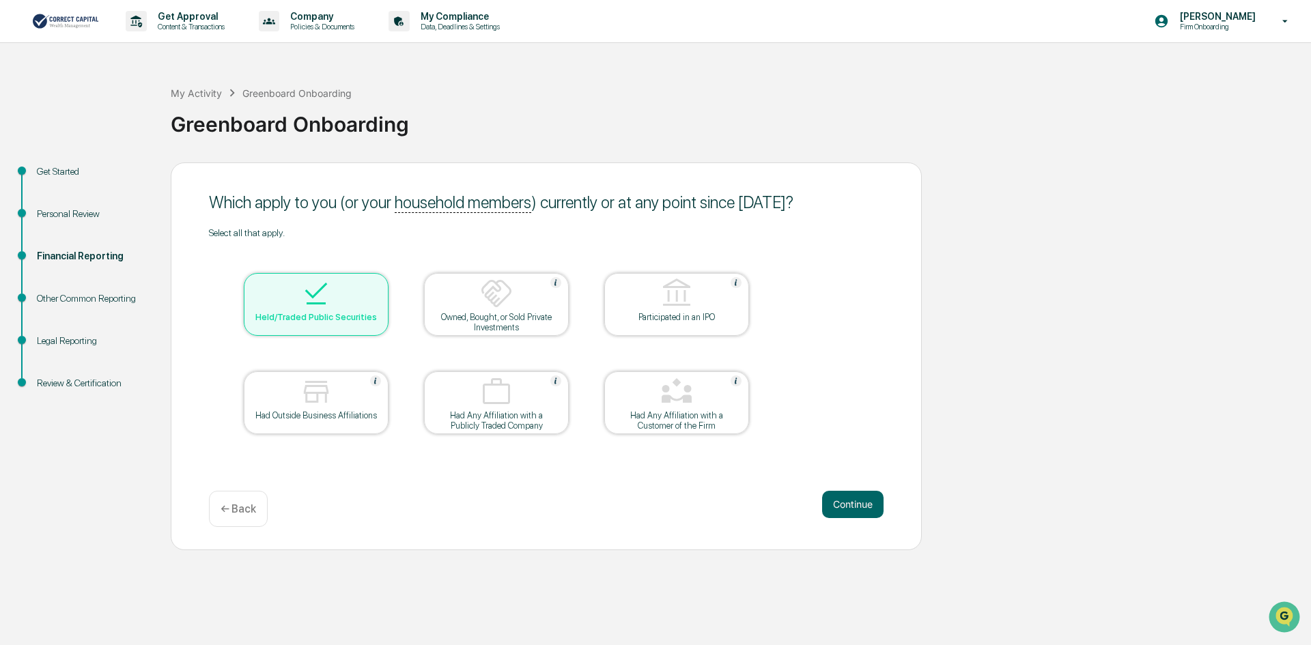
click at [237, 499] on div "← Back" at bounding box center [238, 509] width 59 height 36
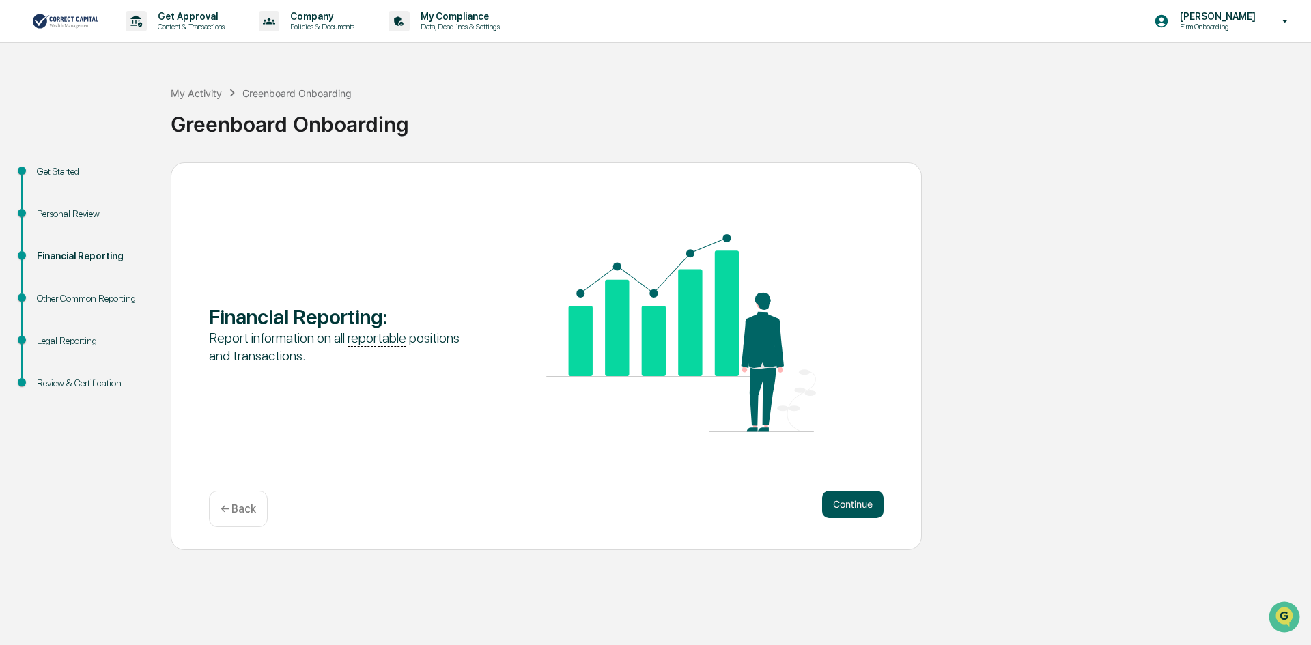
click at [859, 504] on button "Continue" at bounding box center [852, 504] width 61 height 27
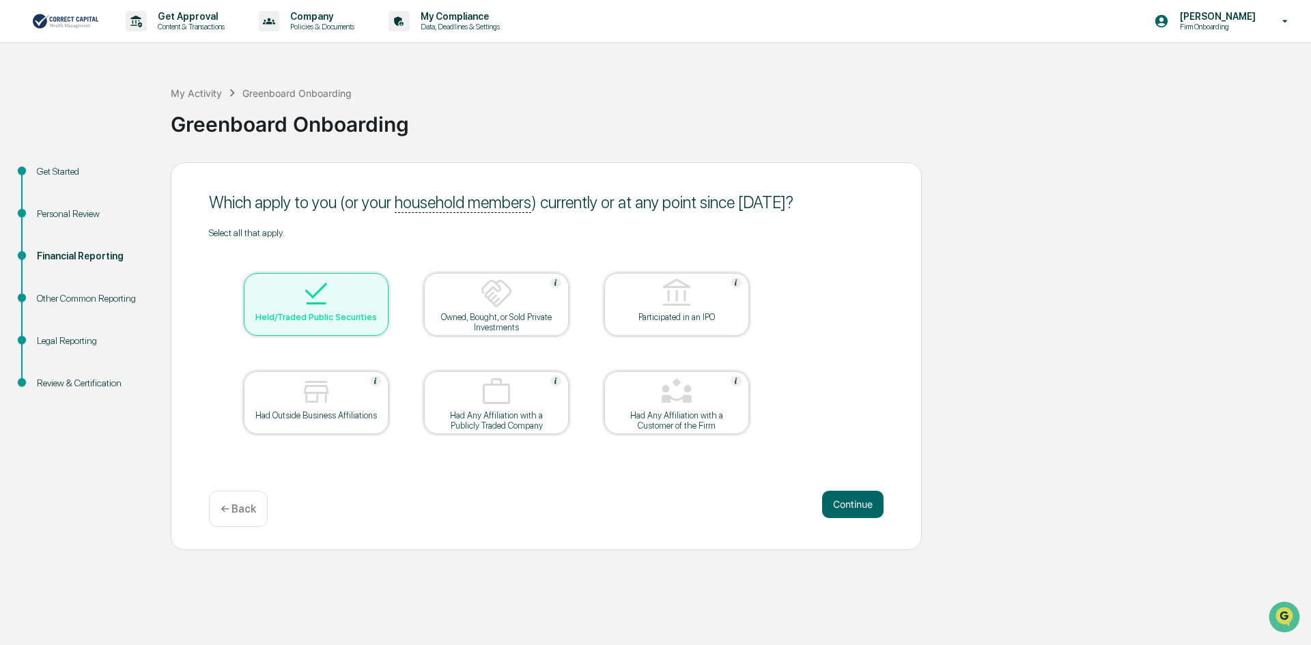
click at [859, 504] on button "Continue" at bounding box center [852, 504] width 61 height 27
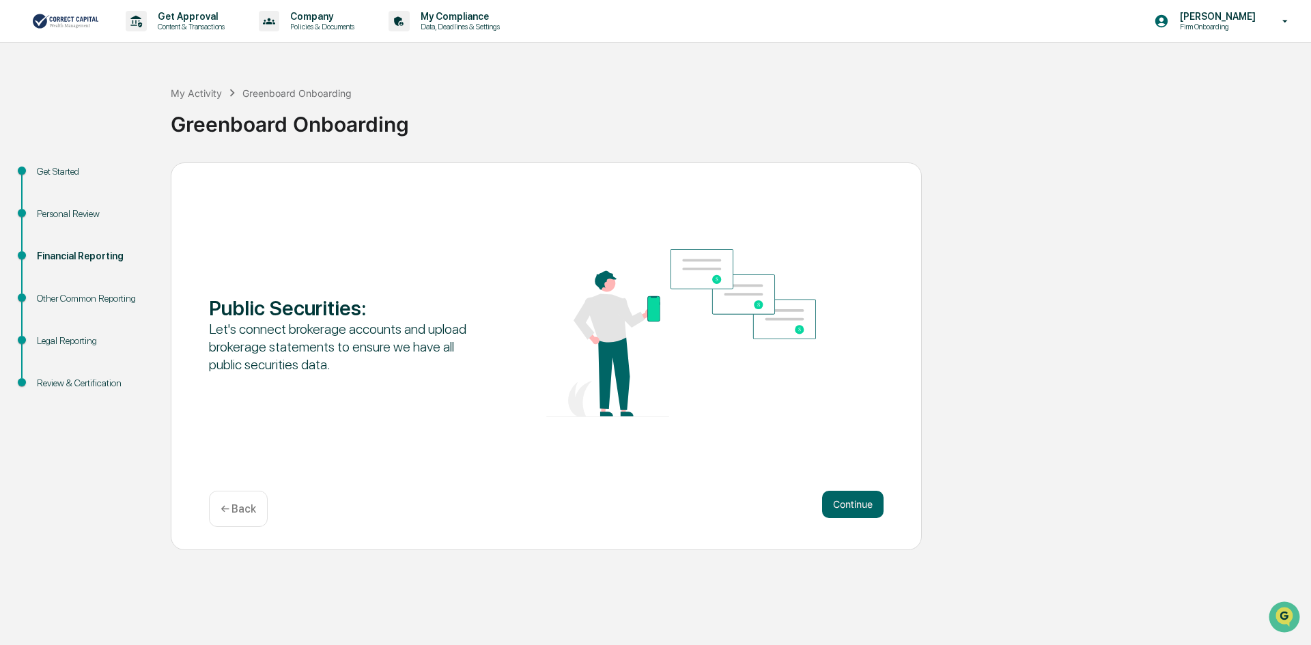
click at [858, 504] on button "Continue" at bounding box center [852, 504] width 61 height 27
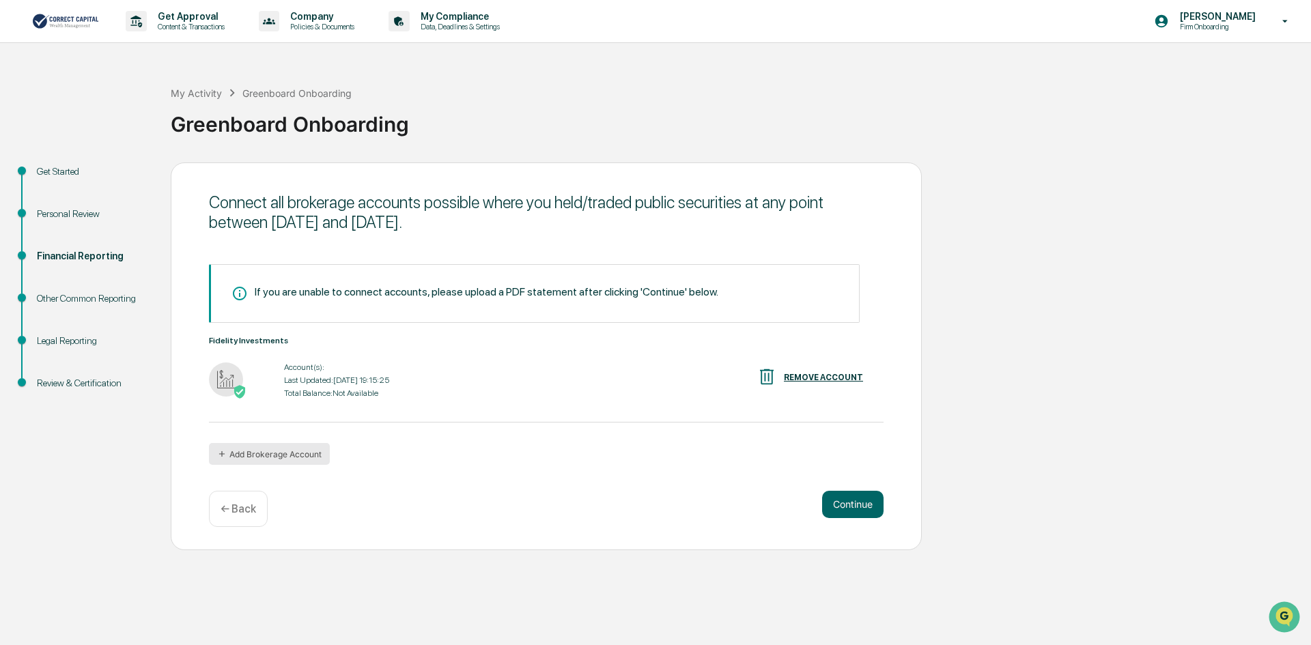
click at [313, 451] on button "Add Brokerage Account" at bounding box center [269, 454] width 121 height 22
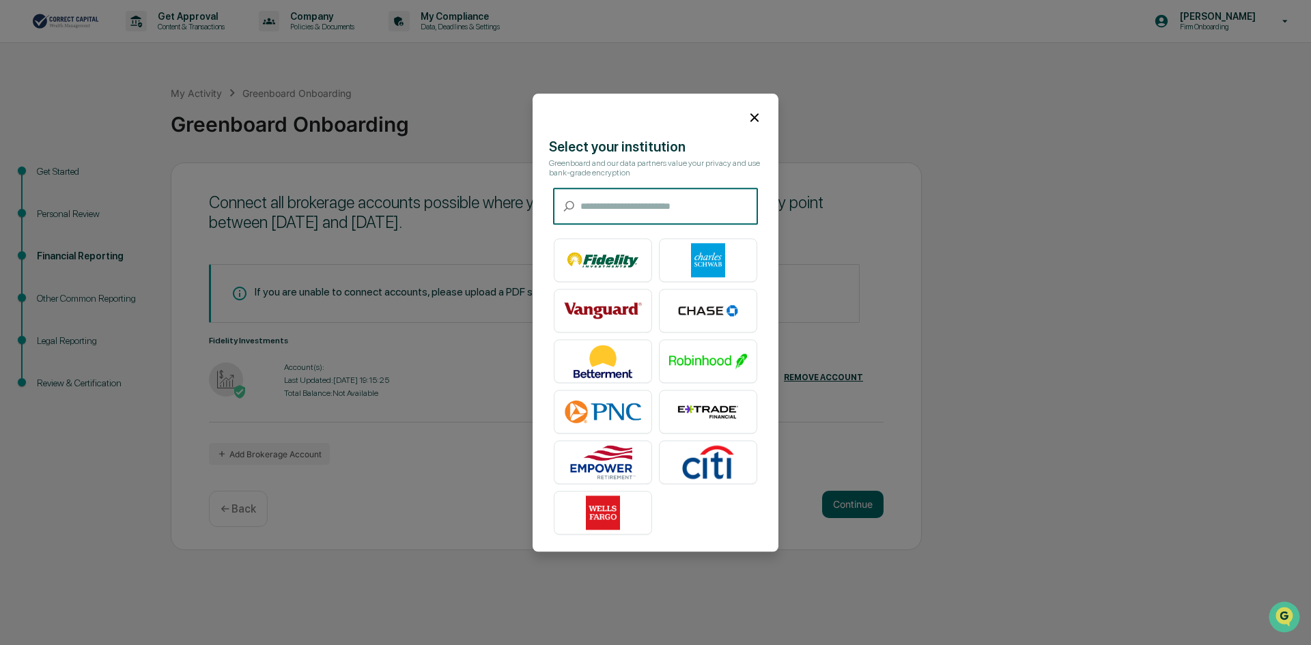
click at [653, 201] on input "text" at bounding box center [670, 207] width 178 height 36
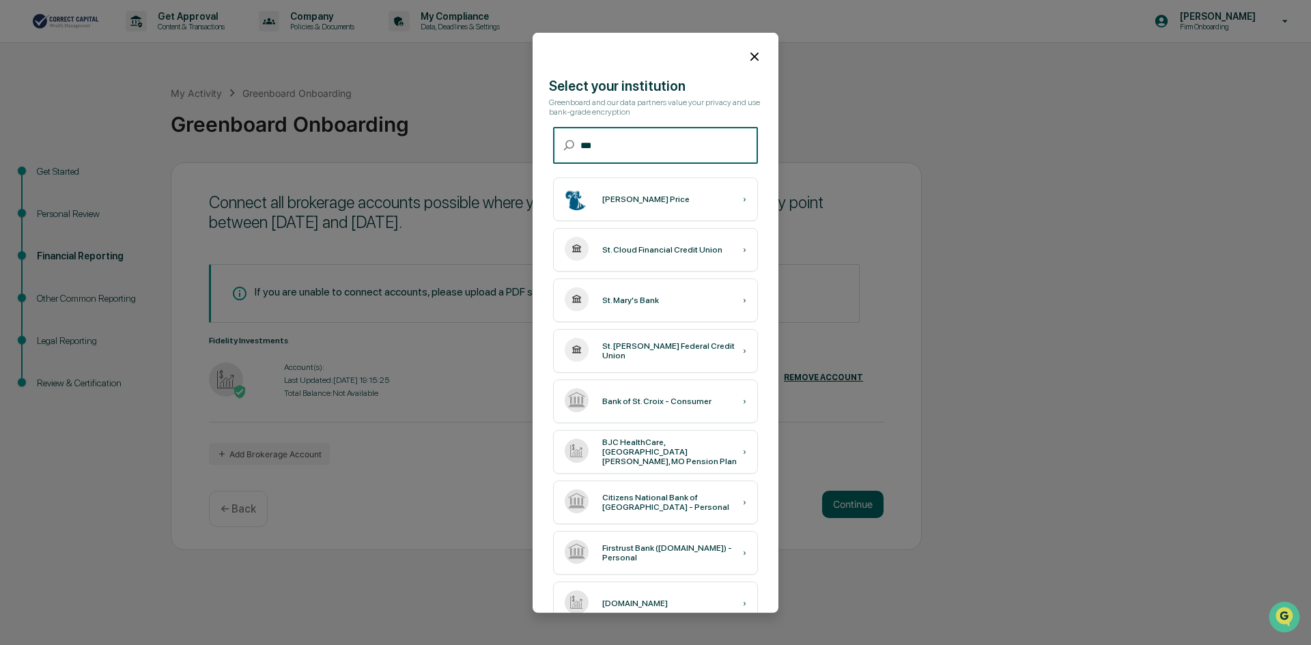
type input "**"
click at [653, 201] on div "T. Rowe Price ›" at bounding box center [655, 200] width 205 height 44
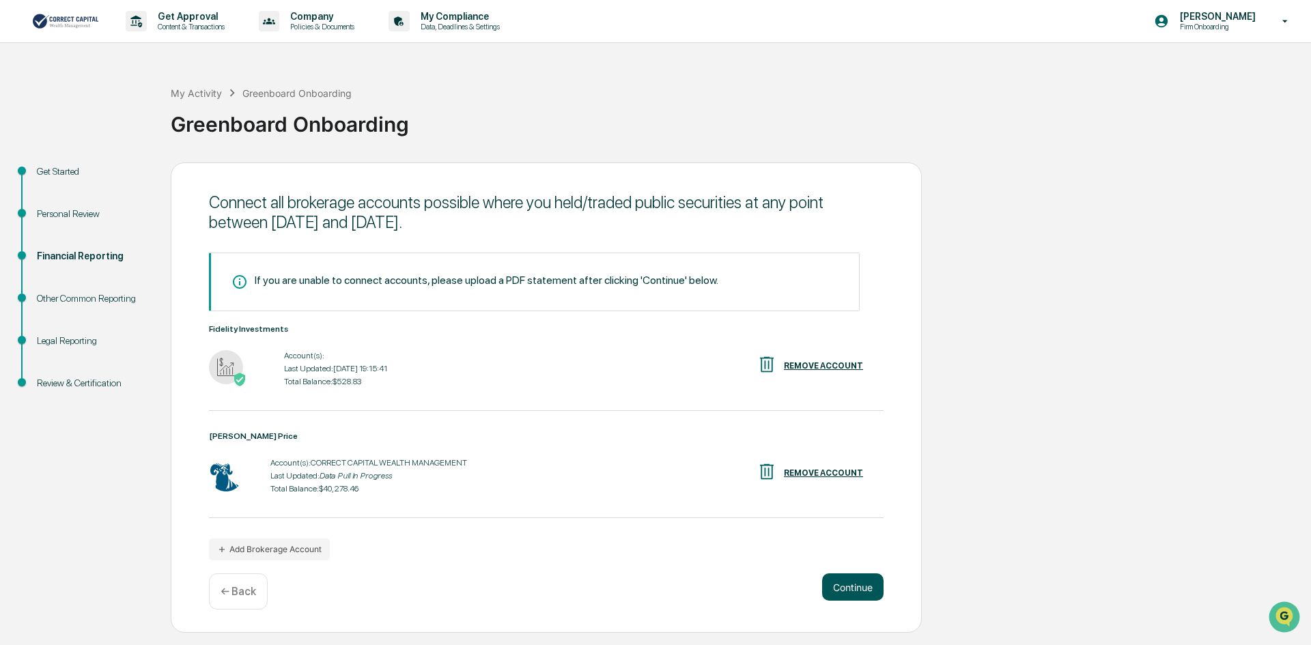
click at [856, 586] on button "Continue" at bounding box center [852, 587] width 61 height 27
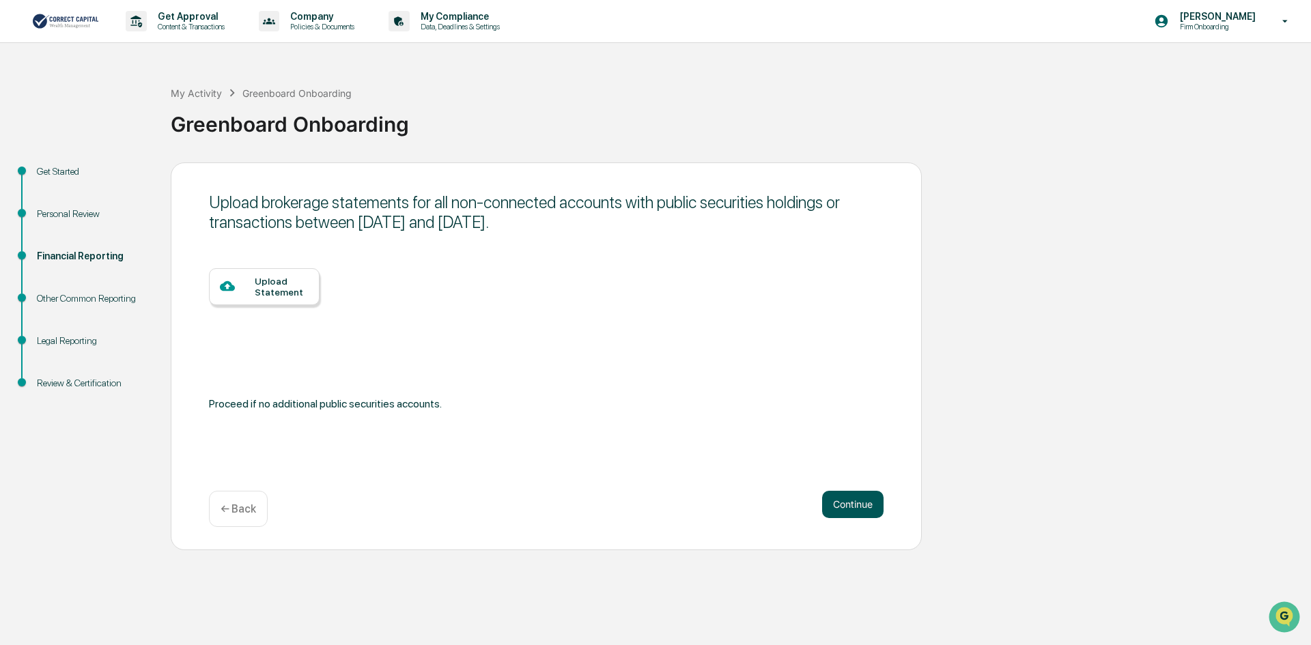
click at [858, 508] on button "Continue" at bounding box center [852, 504] width 61 height 27
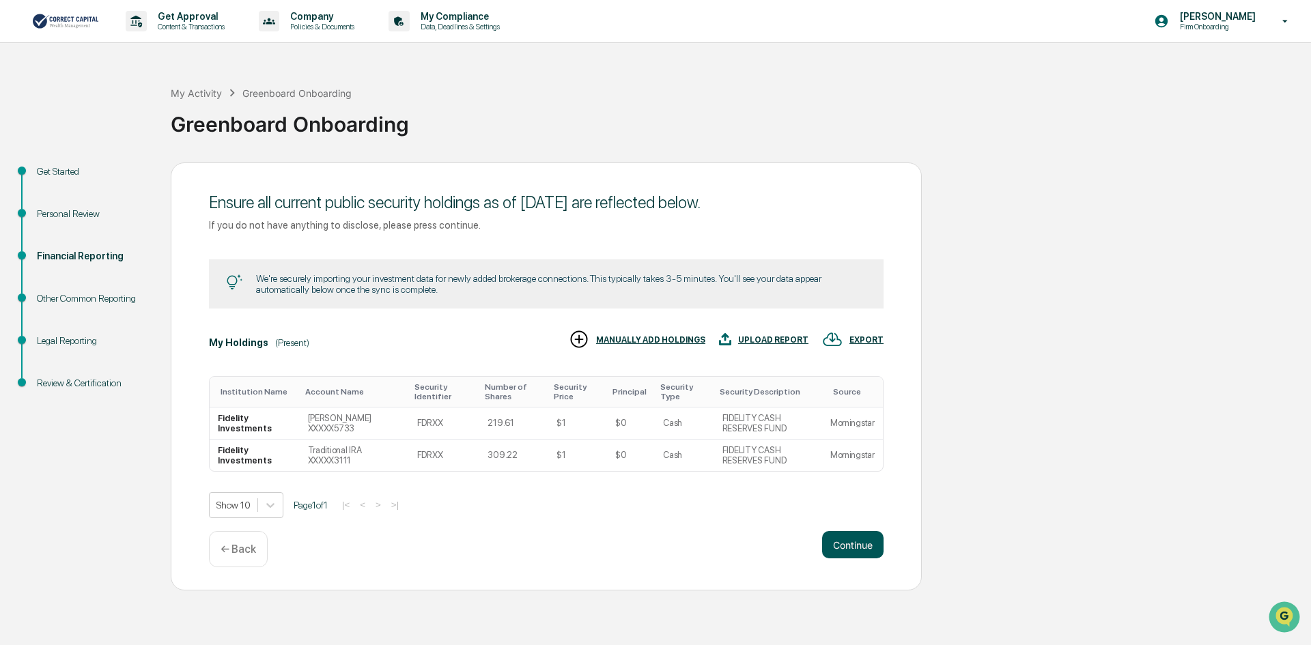
click at [850, 542] on button "Continue" at bounding box center [852, 544] width 61 height 27
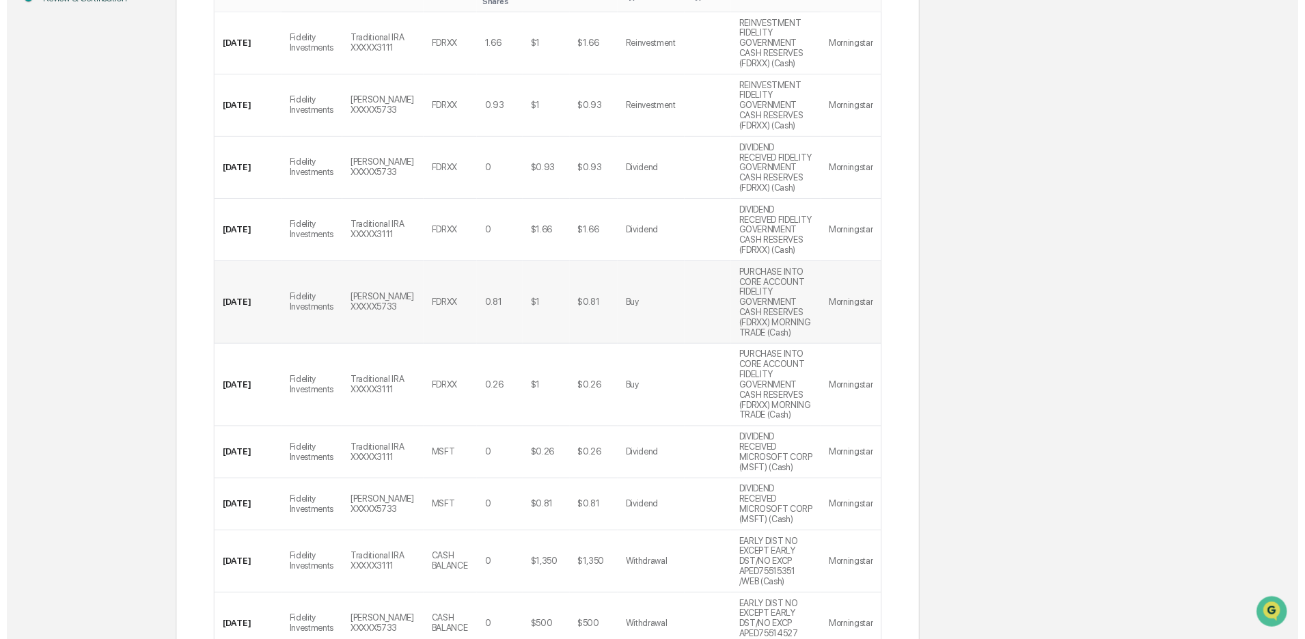
scroll to position [387, 0]
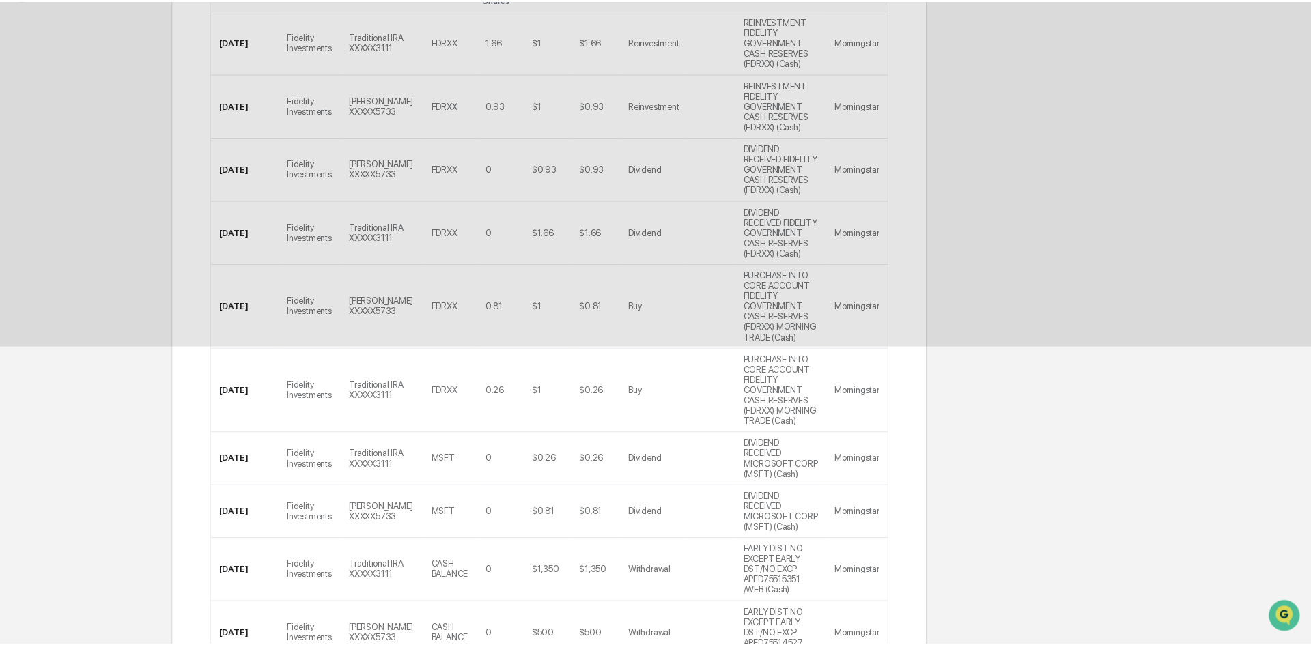
scroll to position [0, 0]
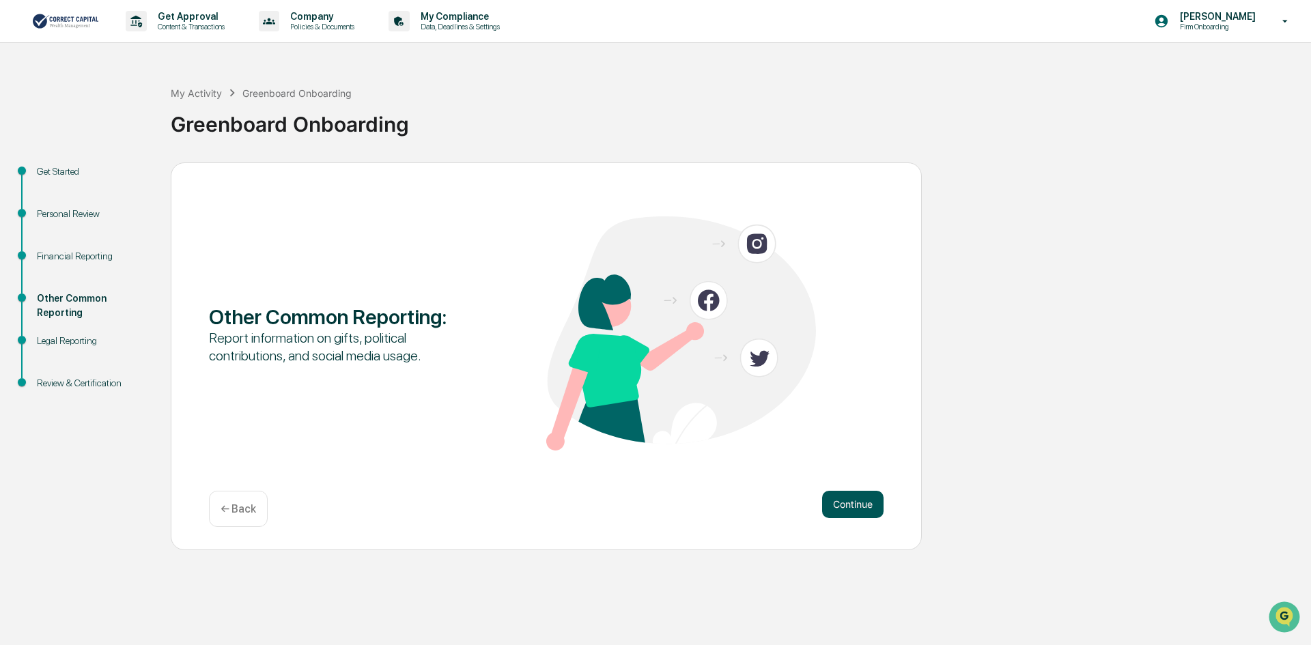
click at [844, 506] on button "Continue" at bounding box center [852, 504] width 61 height 27
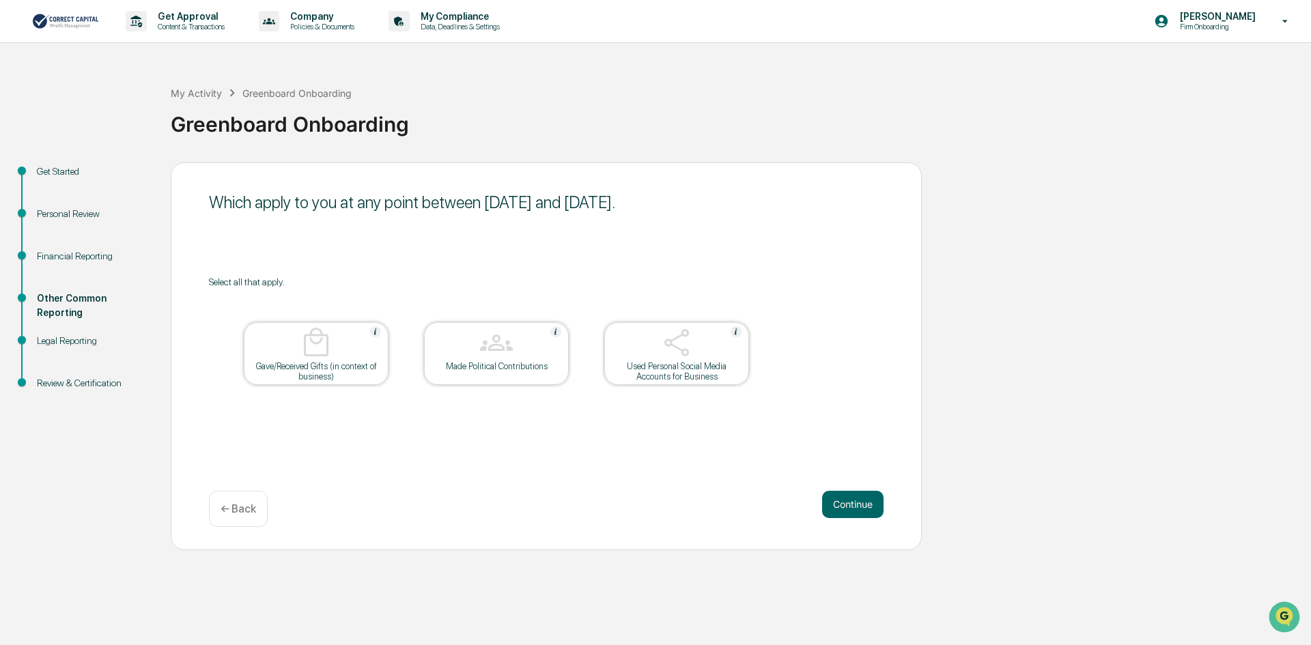
click at [658, 376] on div "Used Personal Social Media Accounts for Business" at bounding box center [676, 371] width 123 height 20
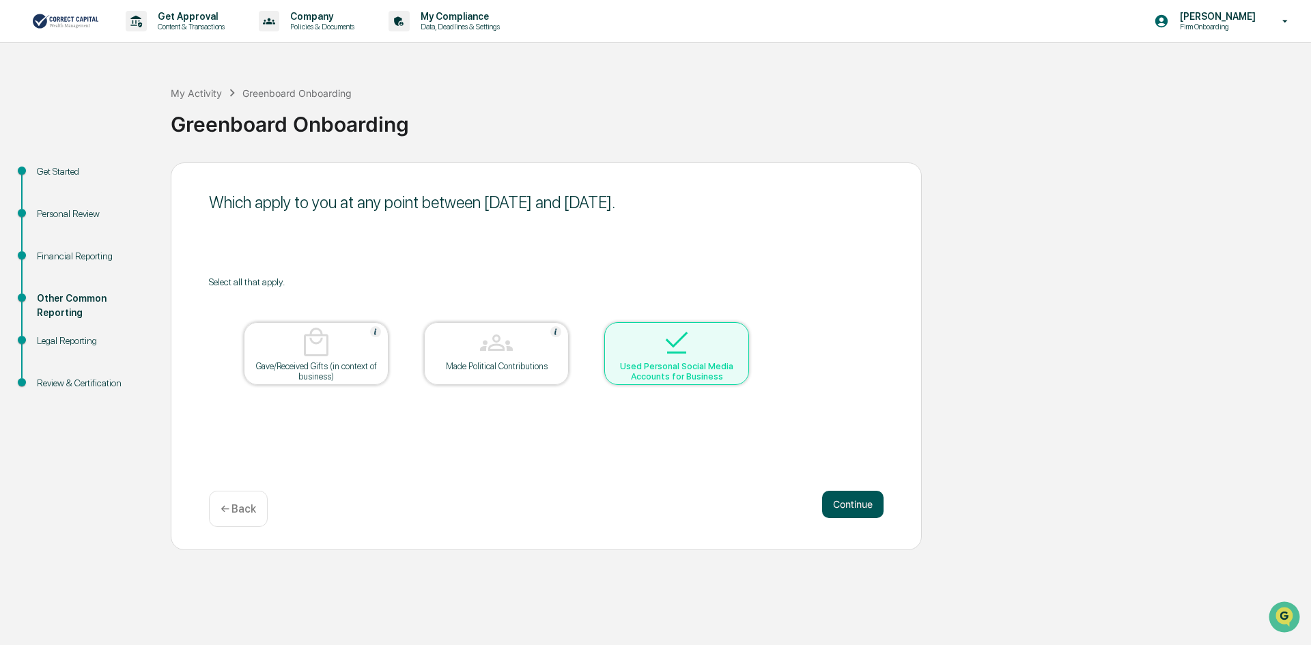
click at [858, 504] on button "Continue" at bounding box center [852, 504] width 61 height 27
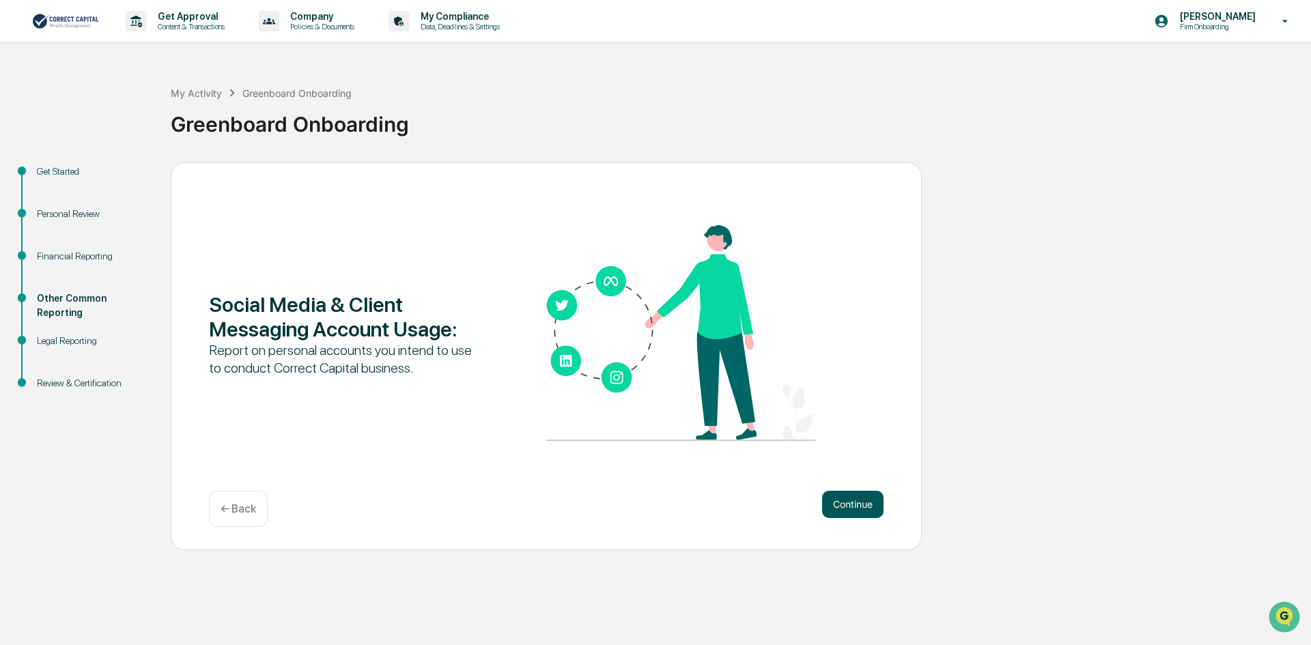
click at [863, 508] on button "Continue" at bounding box center [852, 504] width 61 height 27
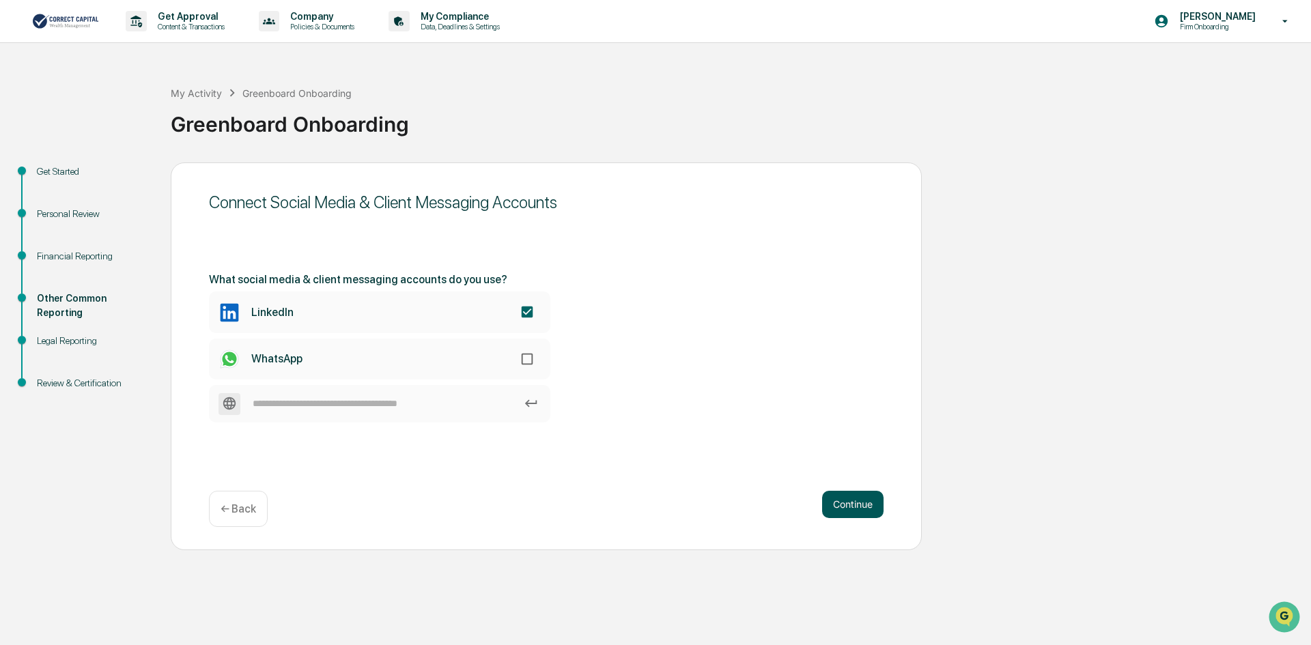
click at [848, 502] on button "Continue" at bounding box center [852, 504] width 61 height 27
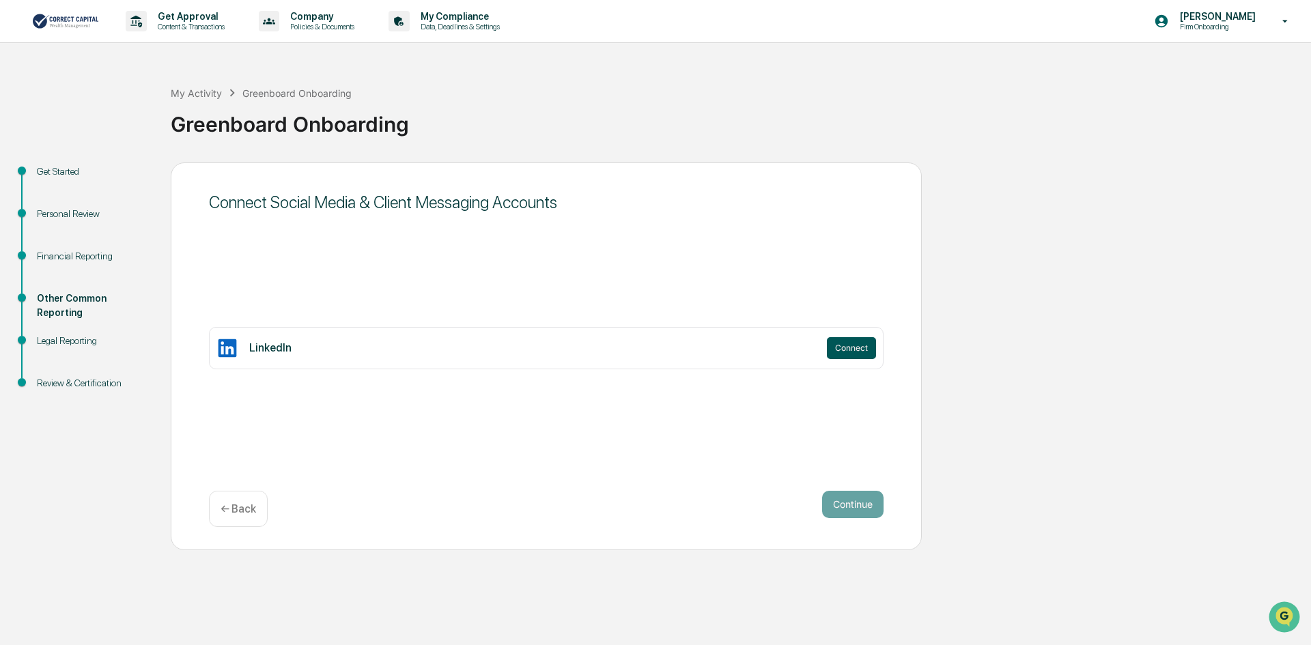
click at [848, 351] on button "Connect" at bounding box center [851, 348] width 49 height 22
click at [856, 506] on button "Continue" at bounding box center [852, 504] width 61 height 27
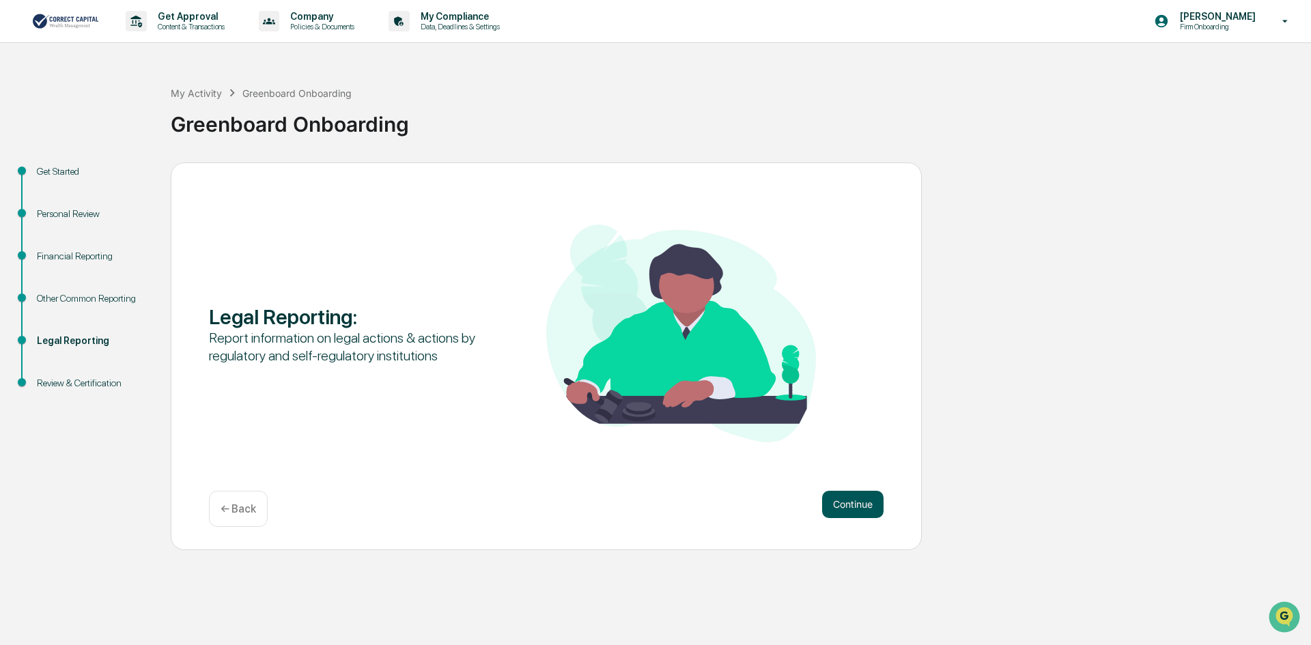
click at [857, 505] on button "Continue" at bounding box center [852, 504] width 61 height 27
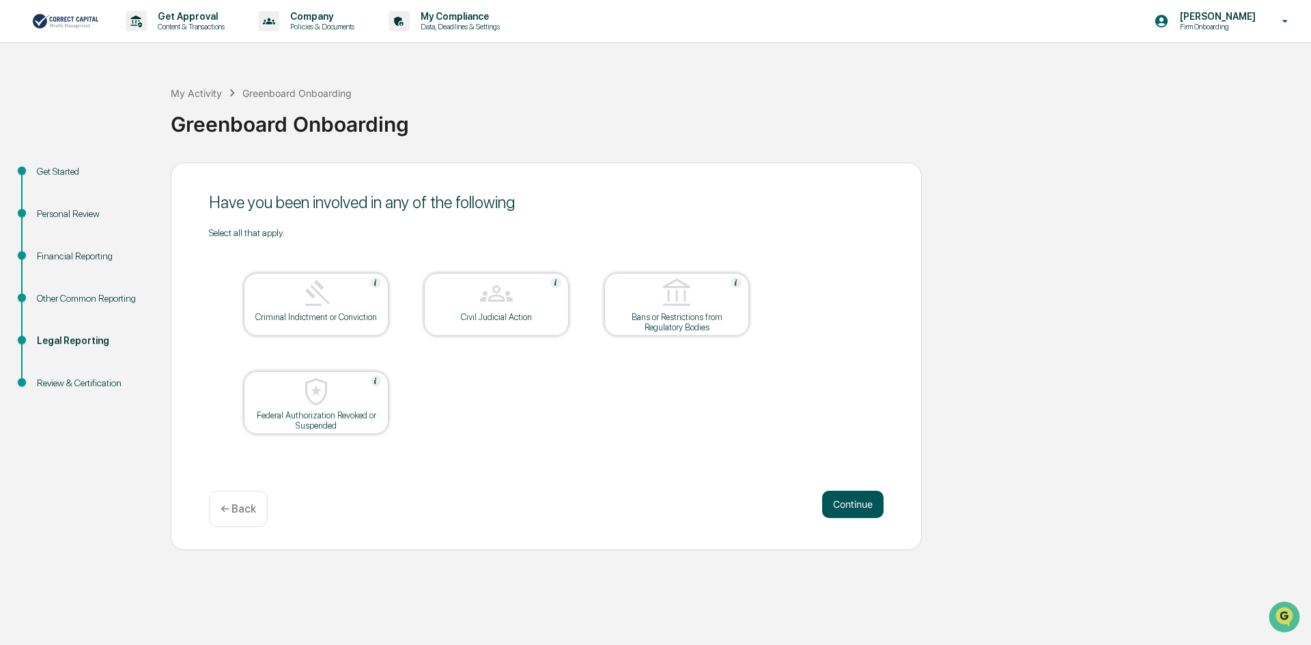
click at [848, 501] on button "Continue" at bounding box center [852, 504] width 61 height 27
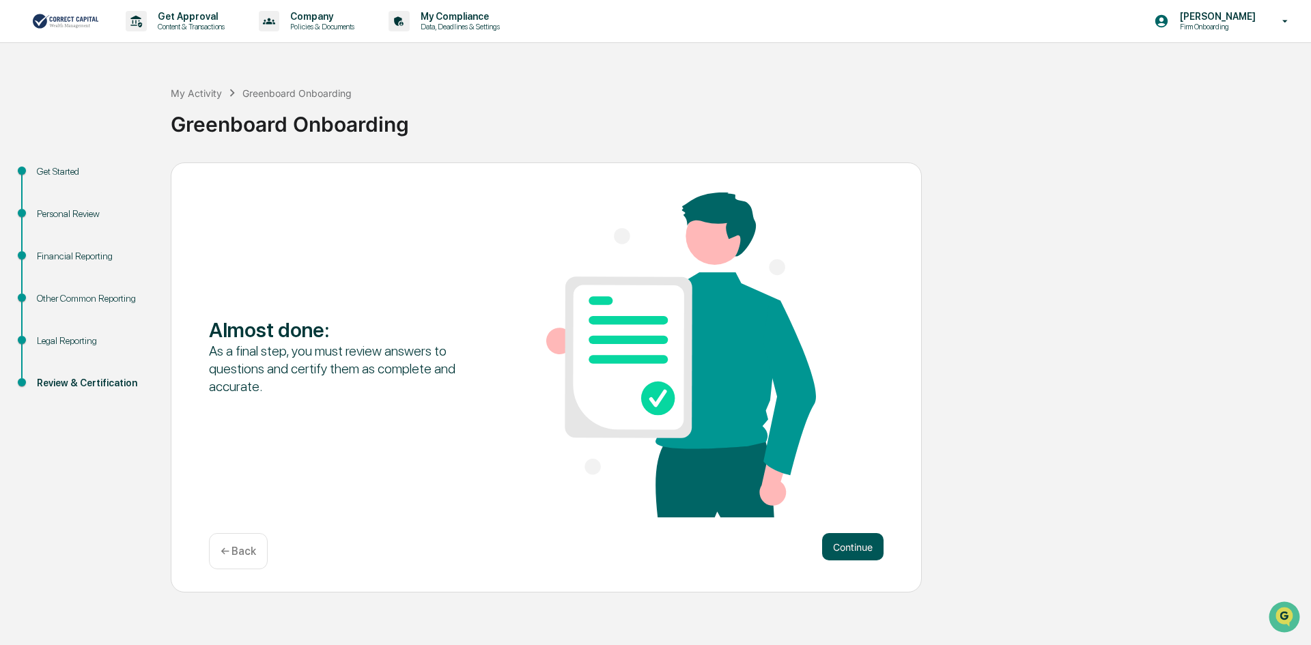
click at [850, 546] on button "Continue" at bounding box center [852, 546] width 61 height 27
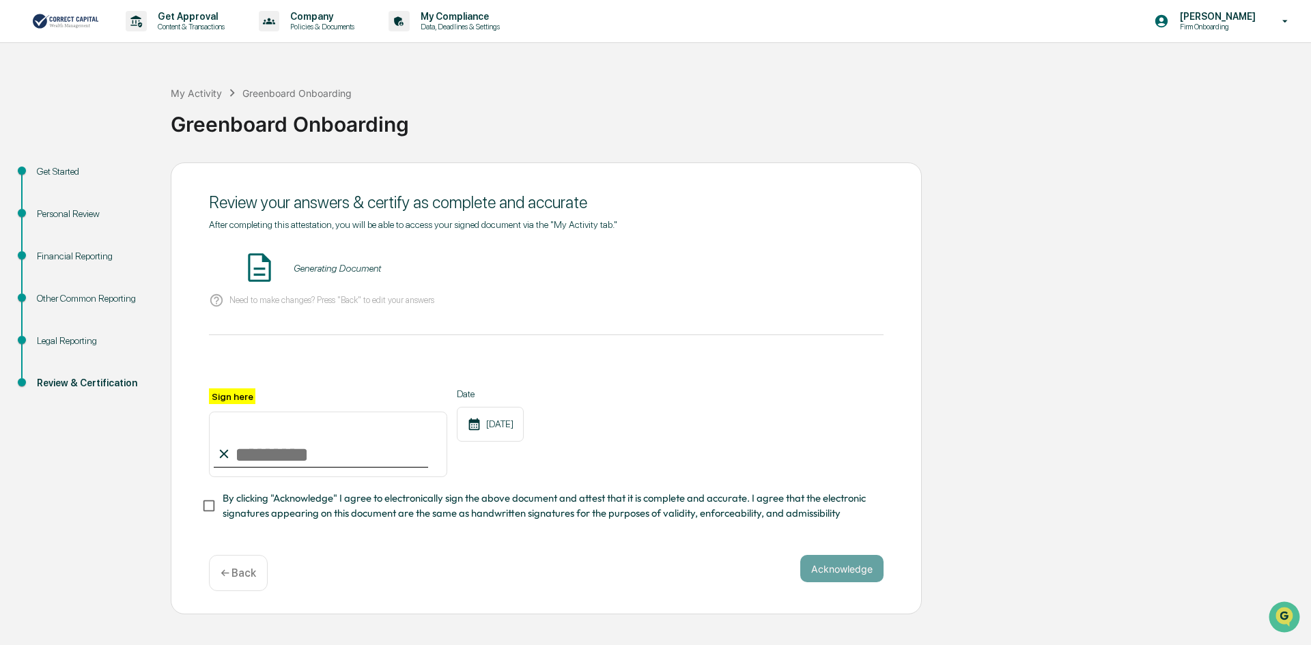
click at [292, 449] on input "Sign here" at bounding box center [328, 445] width 238 height 66
type input "**********"
click at [844, 576] on button "Acknowledge" at bounding box center [841, 568] width 83 height 27
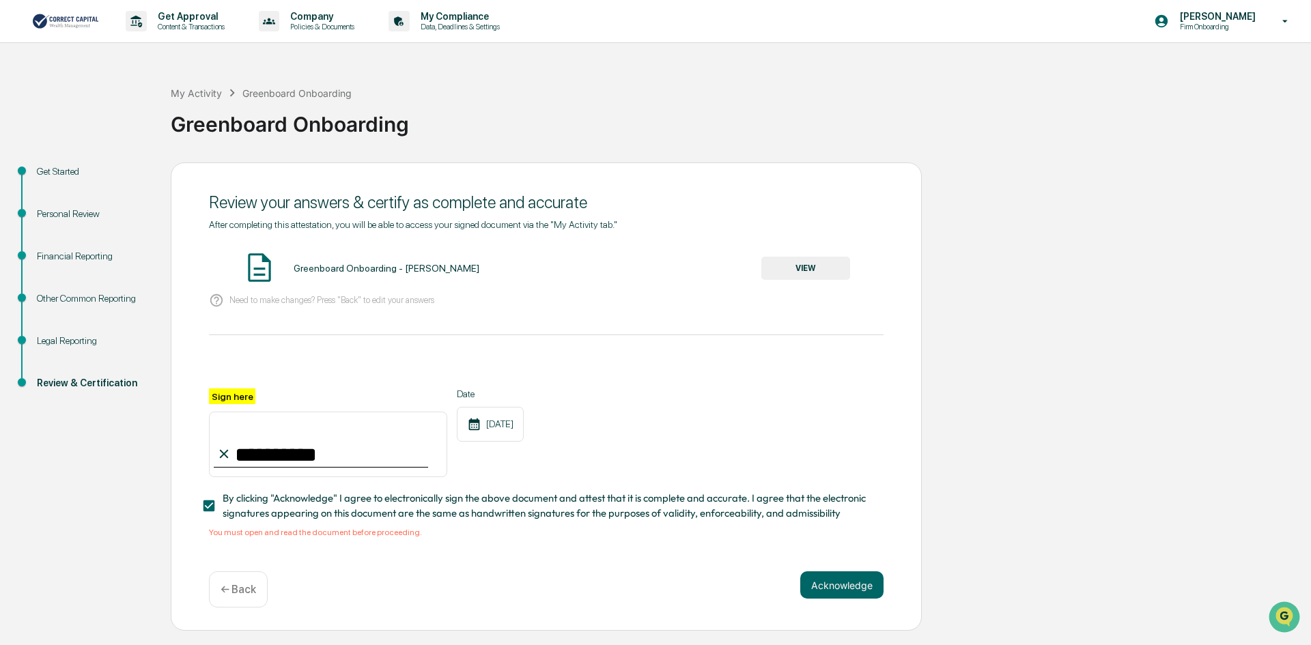
click at [826, 264] on button "VIEW" at bounding box center [806, 268] width 89 height 23
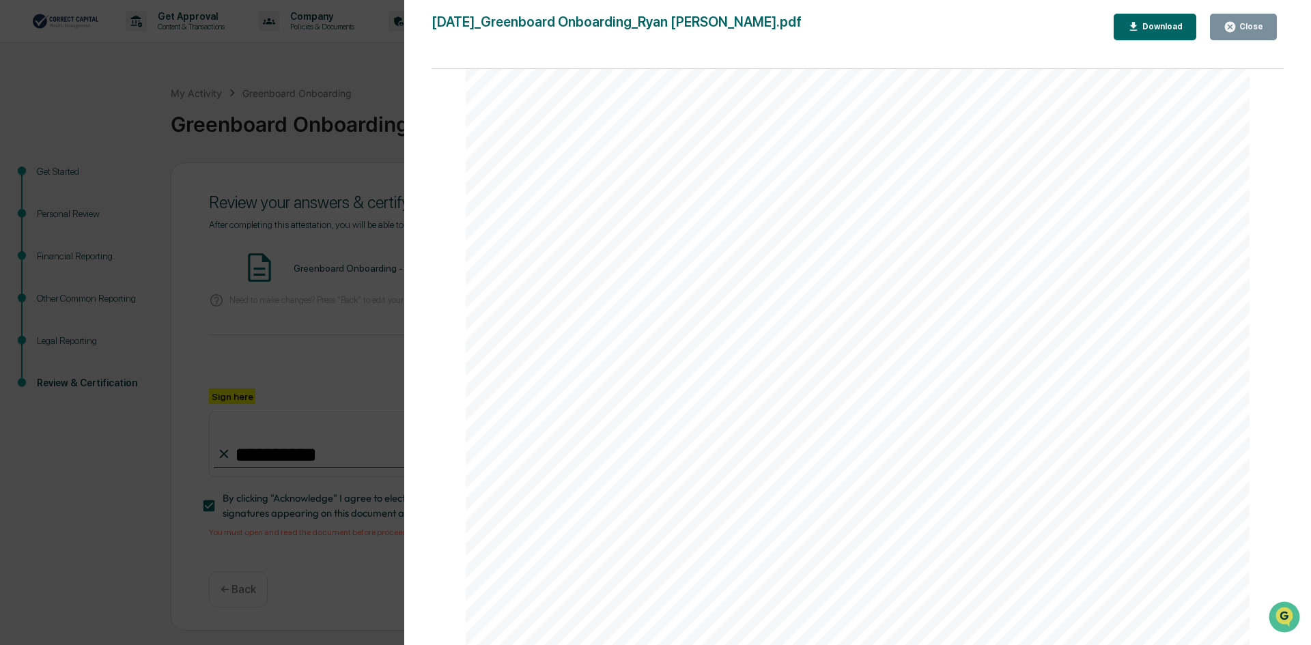
scroll to position [9792, 0]
click at [1233, 26] on icon "button" at bounding box center [1230, 26] width 13 height 13
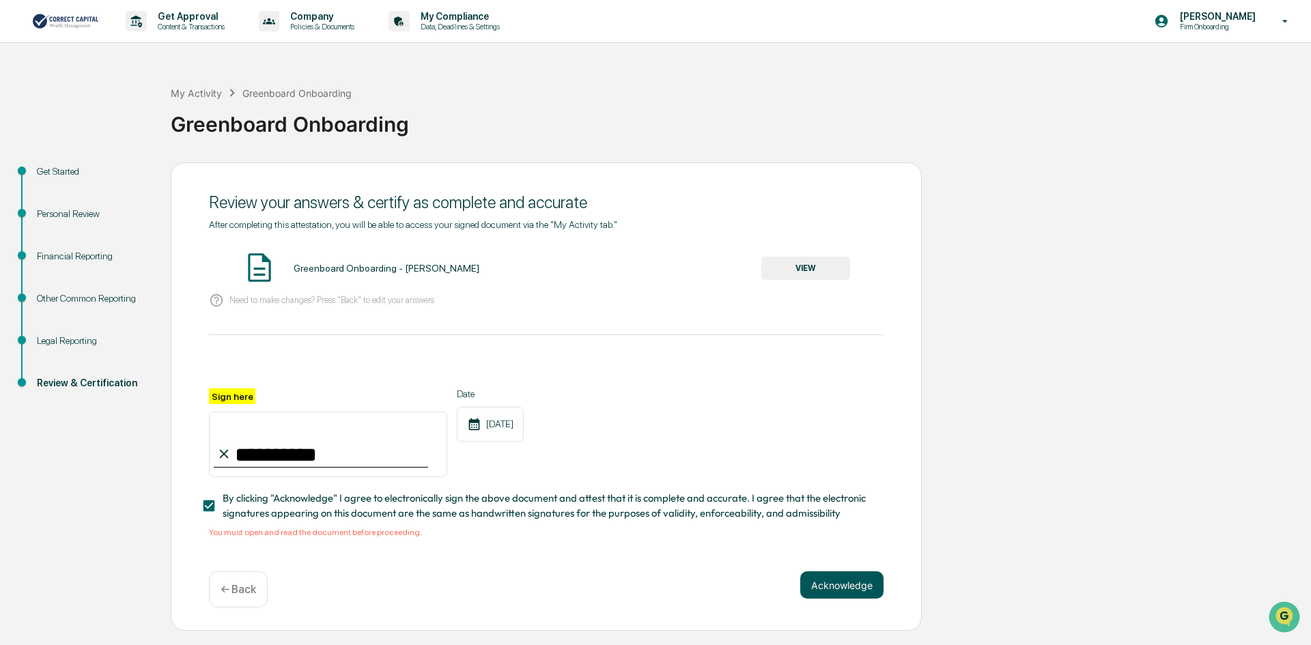
click at [843, 592] on button "Acknowledge" at bounding box center [841, 585] width 83 height 27
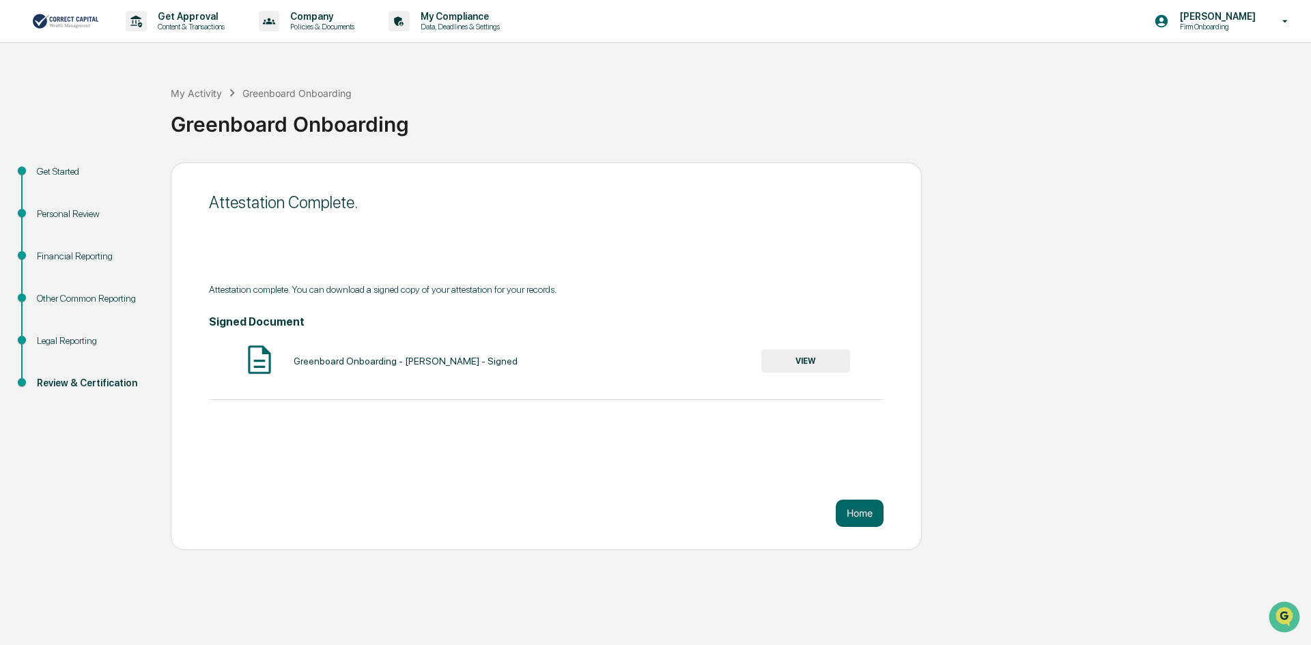
click at [811, 361] on button "VIEW" at bounding box center [806, 361] width 89 height 23
